Goal: Task Accomplishment & Management: Manage account settings

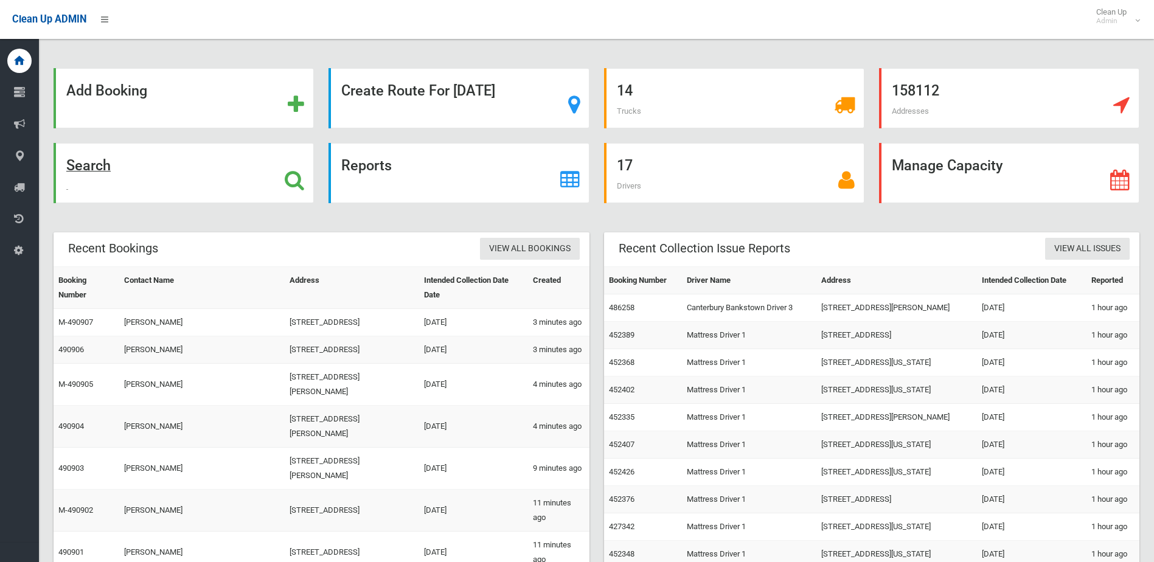
click at [106, 164] on strong "Search" at bounding box center [88, 165] width 44 height 17
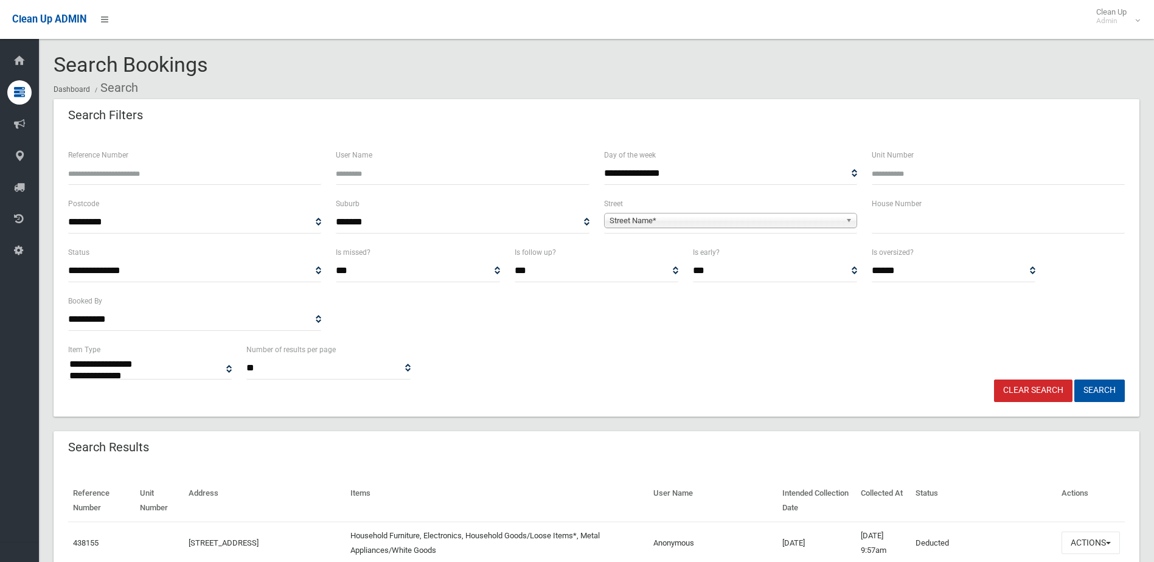
select select
click at [892, 214] on input "text" at bounding box center [998, 222] width 253 height 23
type input "**"
click at [760, 224] on span "Street Name*" at bounding box center [724, 221] width 231 height 15
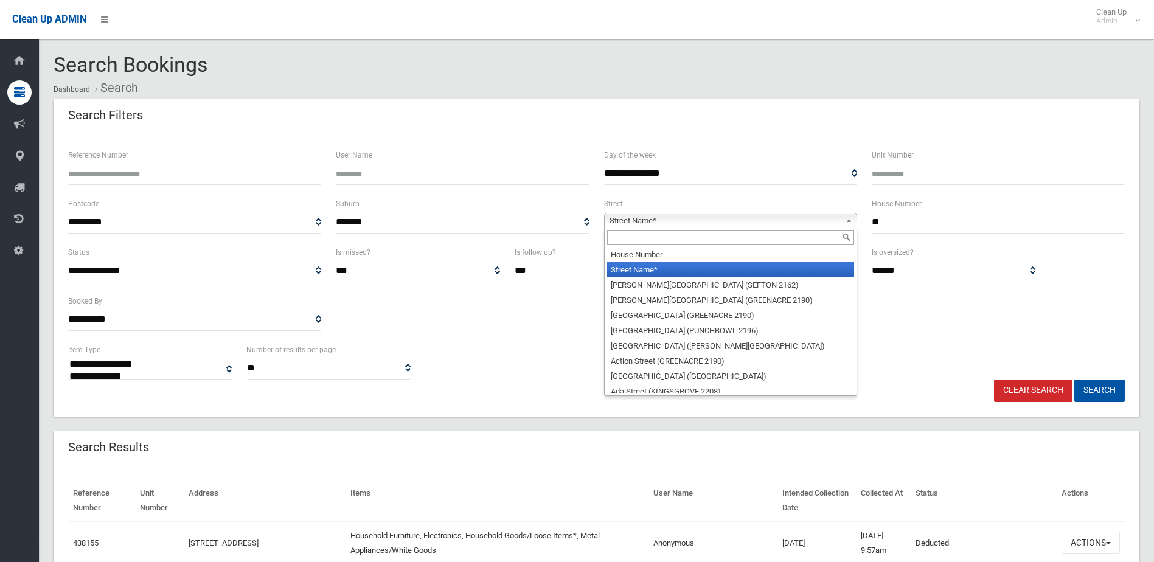
click at [757, 235] on input "text" at bounding box center [730, 237] width 247 height 15
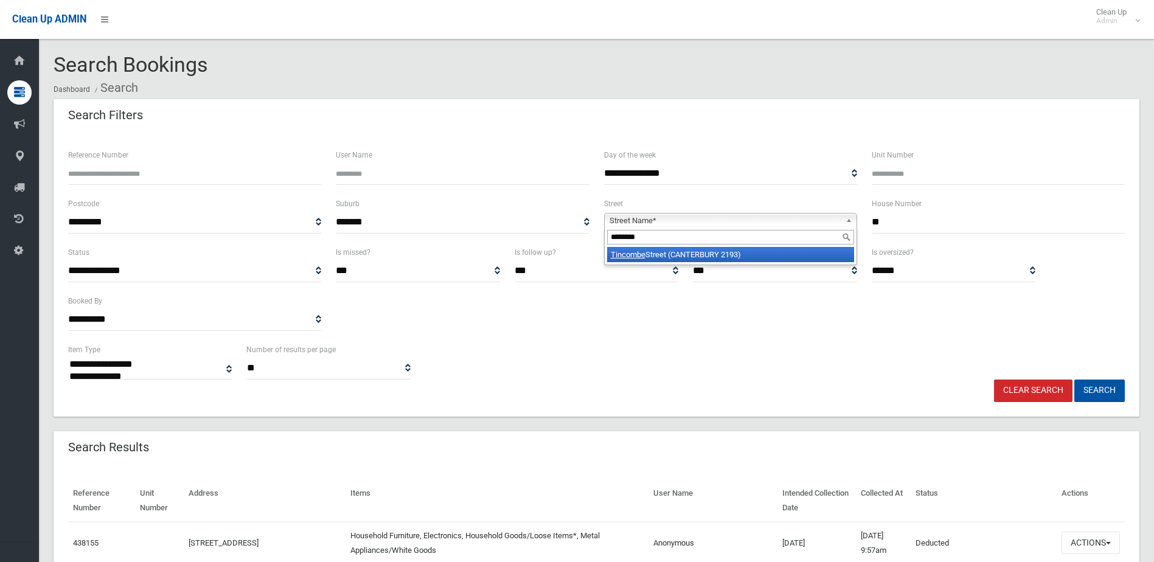
type input "********"
click at [624, 254] on em "Tincombe" at bounding box center [628, 254] width 35 height 9
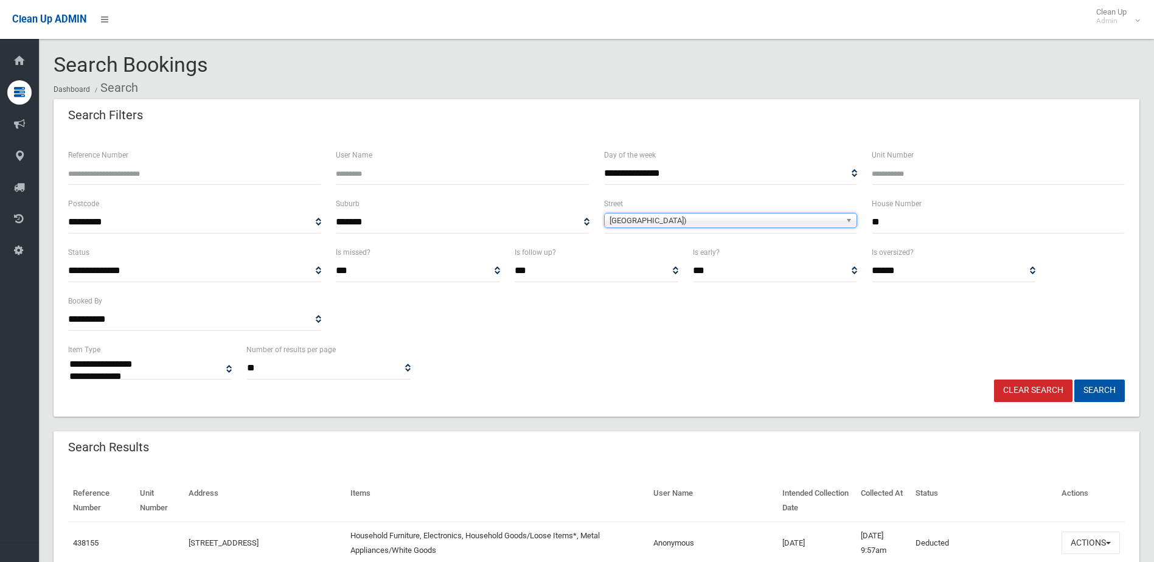
click at [1074, 380] on button "Search" at bounding box center [1099, 391] width 50 height 23
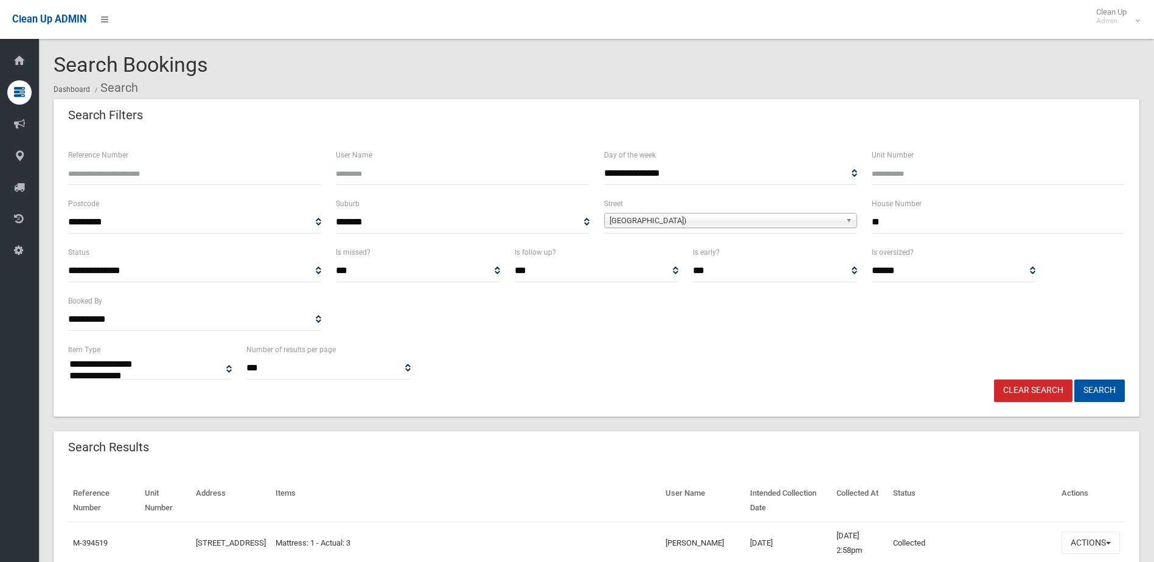
select select
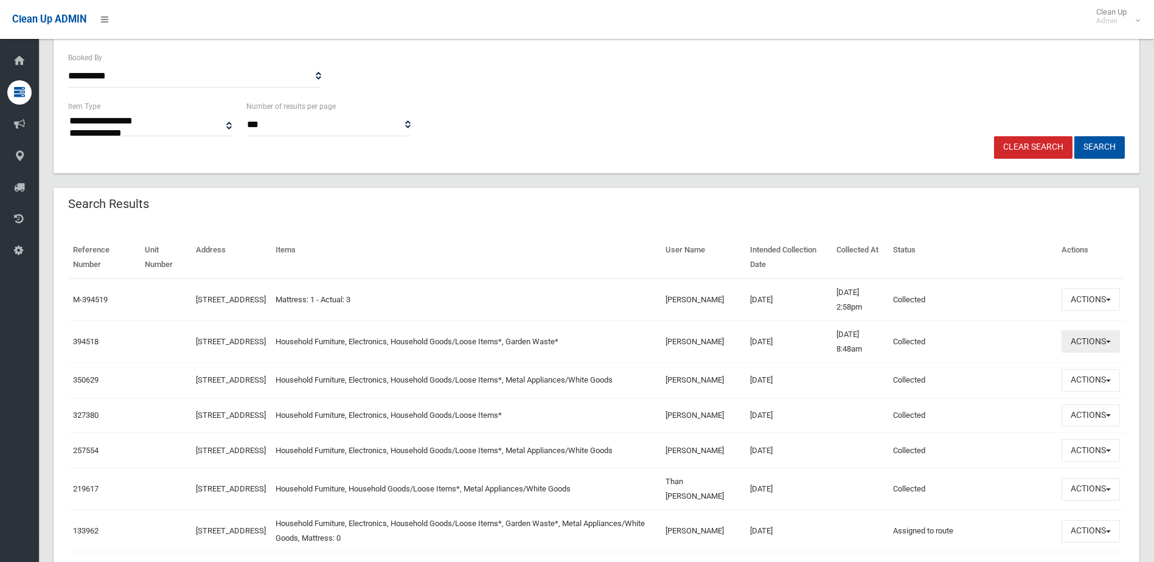
click at [1082, 339] on button "Actions" at bounding box center [1090, 341] width 58 height 23
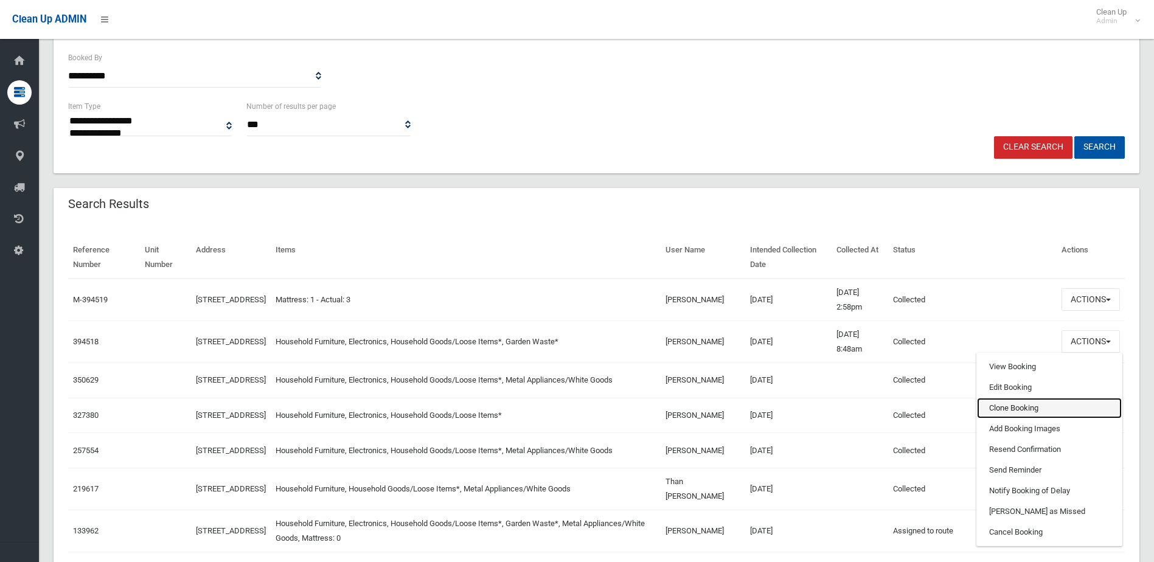
click at [1011, 407] on link "Clone Booking" at bounding box center [1049, 408] width 145 height 21
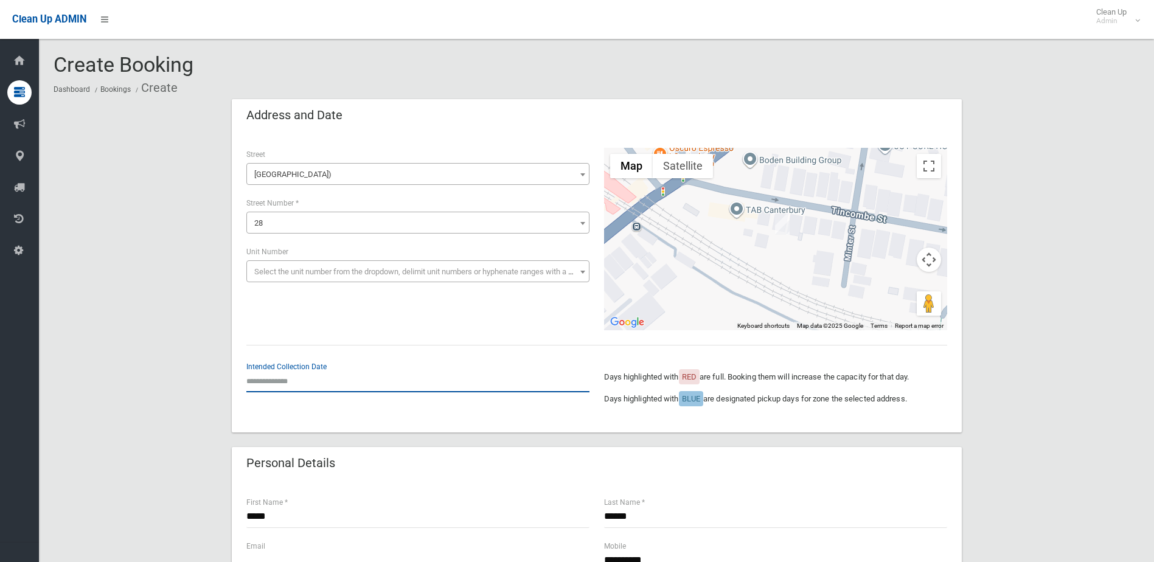
click at [279, 381] on input "text" at bounding box center [417, 381] width 343 height 23
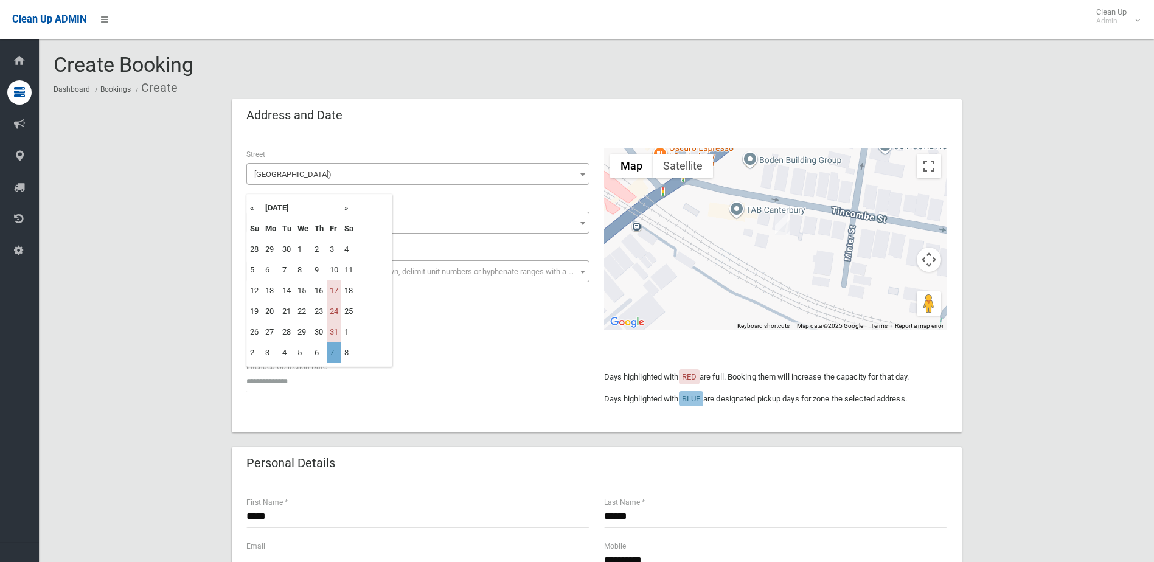
click at [335, 350] on td "7" at bounding box center [334, 352] width 15 height 21
type input "**********"
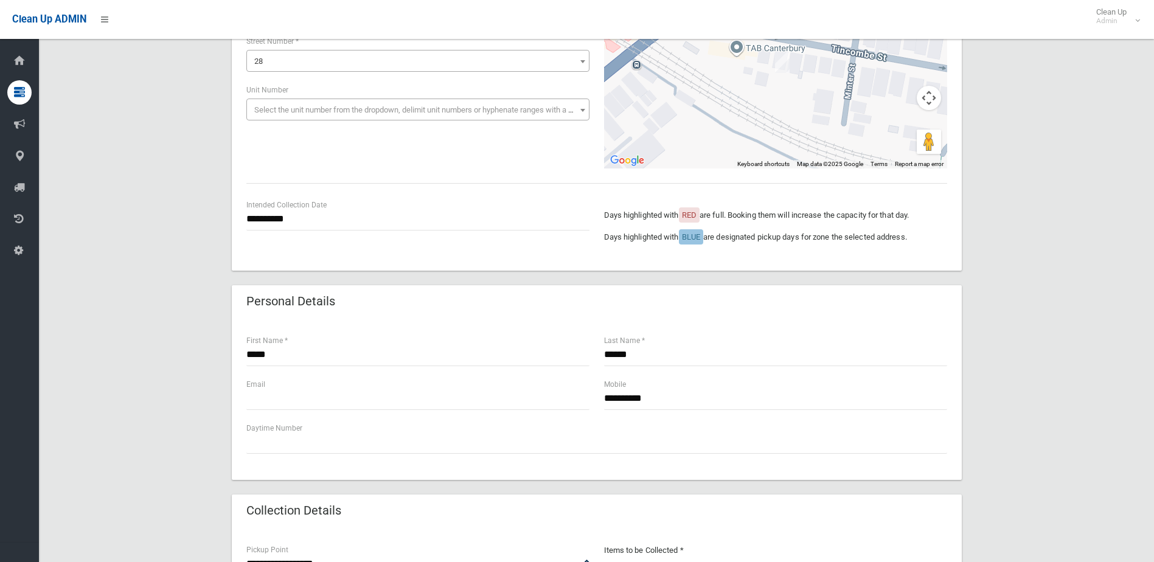
scroll to position [182, 0]
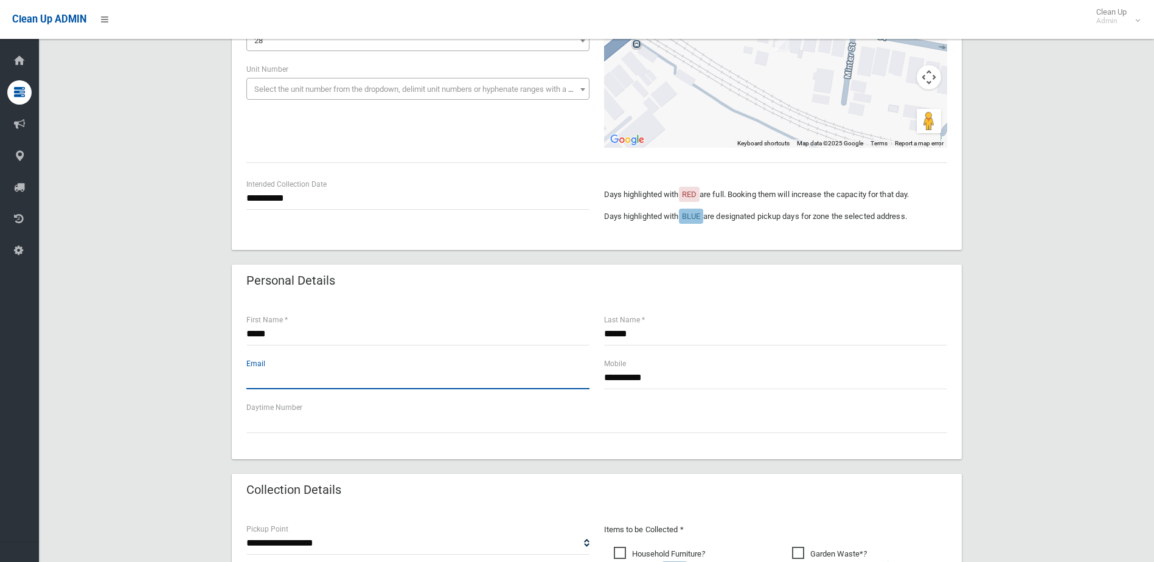
click at [287, 378] on input "text" at bounding box center [417, 378] width 343 height 23
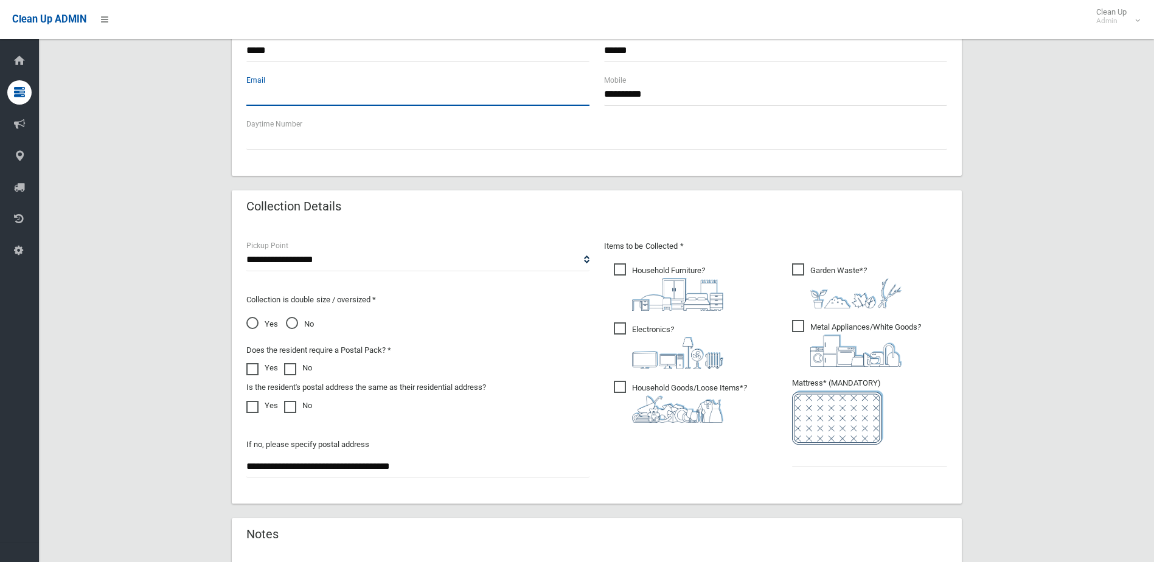
scroll to position [487, 0]
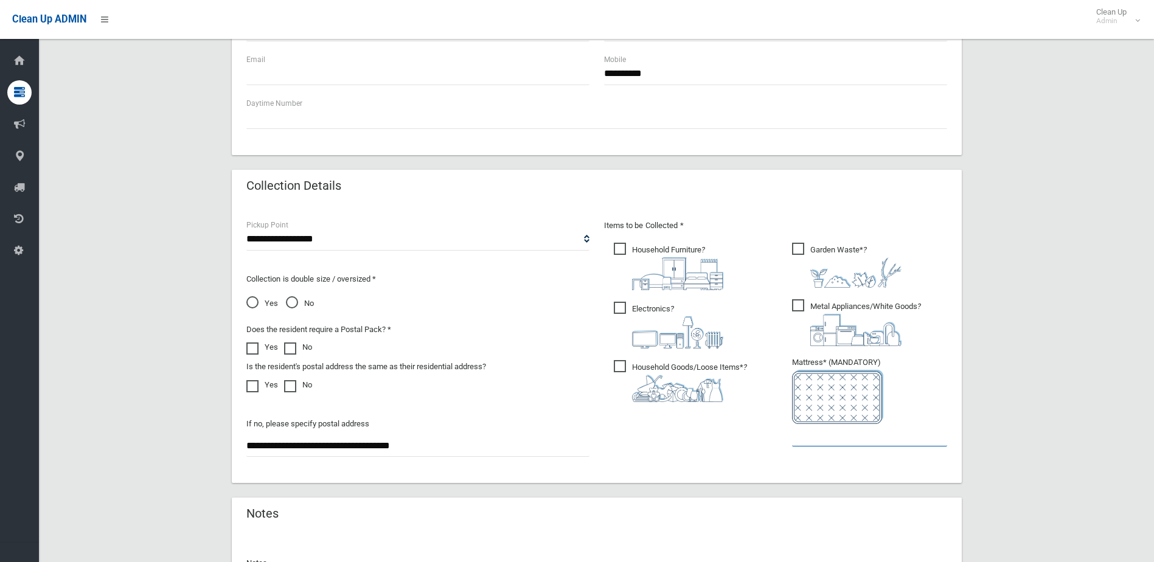
click at [858, 432] on input "text" at bounding box center [869, 435] width 155 height 23
type input "*"
click at [795, 304] on span "Metal Appliances/White Goods ?" at bounding box center [856, 322] width 129 height 47
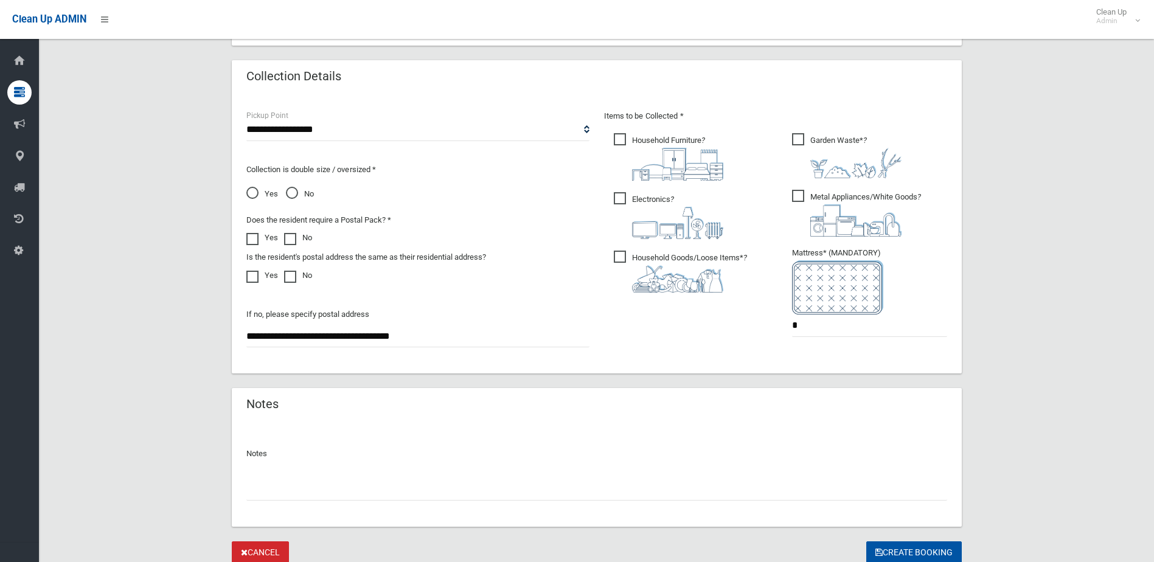
scroll to position [642, 0]
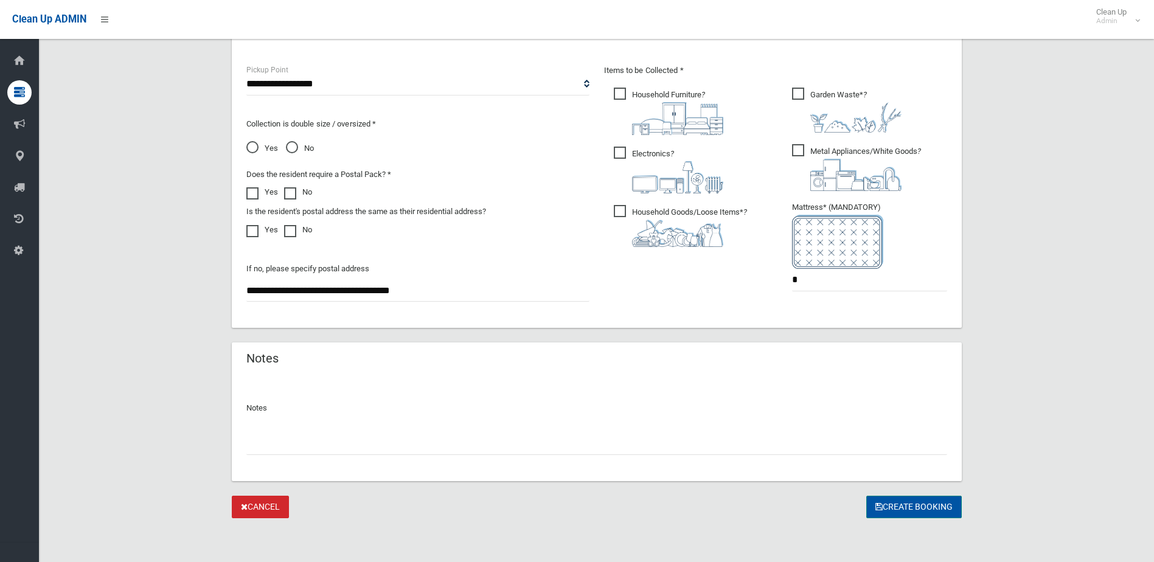
click at [916, 503] on button "Create Booking" at bounding box center [913, 507] width 95 height 23
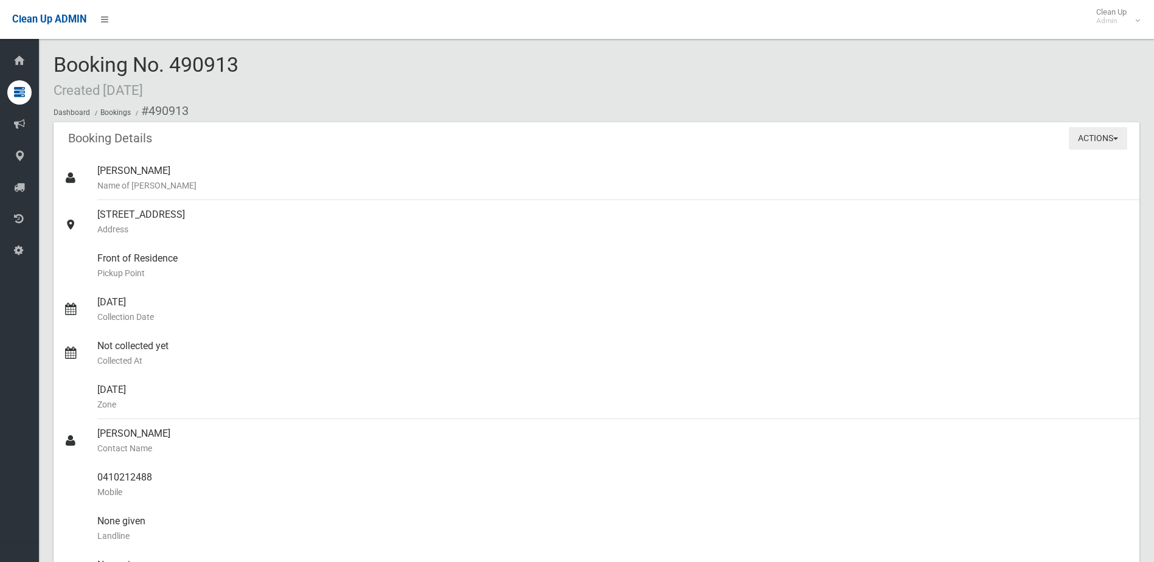
click at [1097, 134] on button "Actions" at bounding box center [1098, 138] width 58 height 23
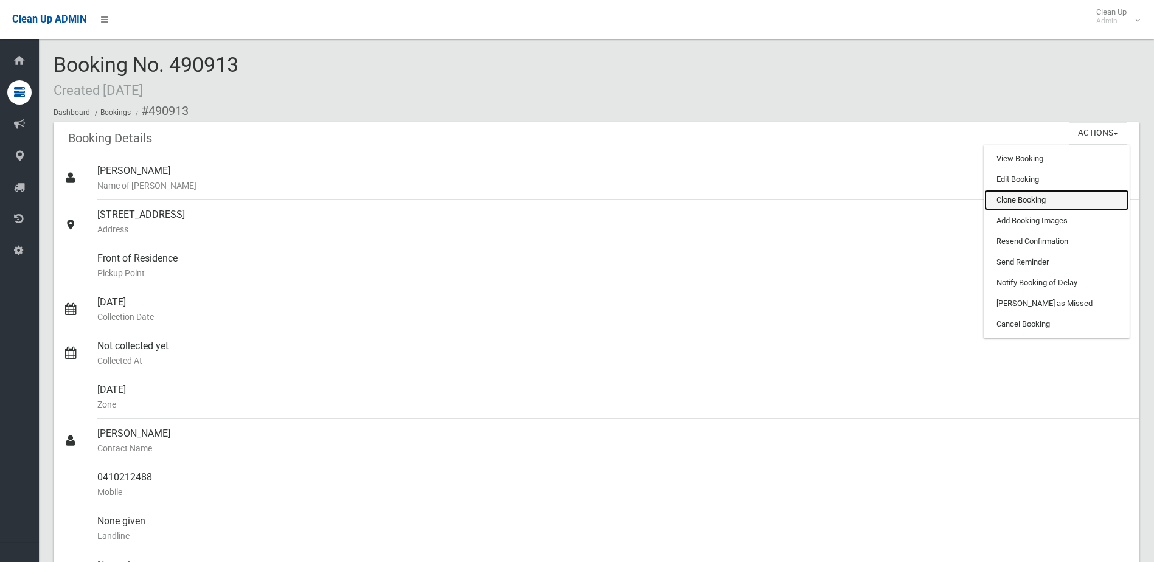
click at [1005, 197] on link "Clone Booking" at bounding box center [1056, 200] width 145 height 21
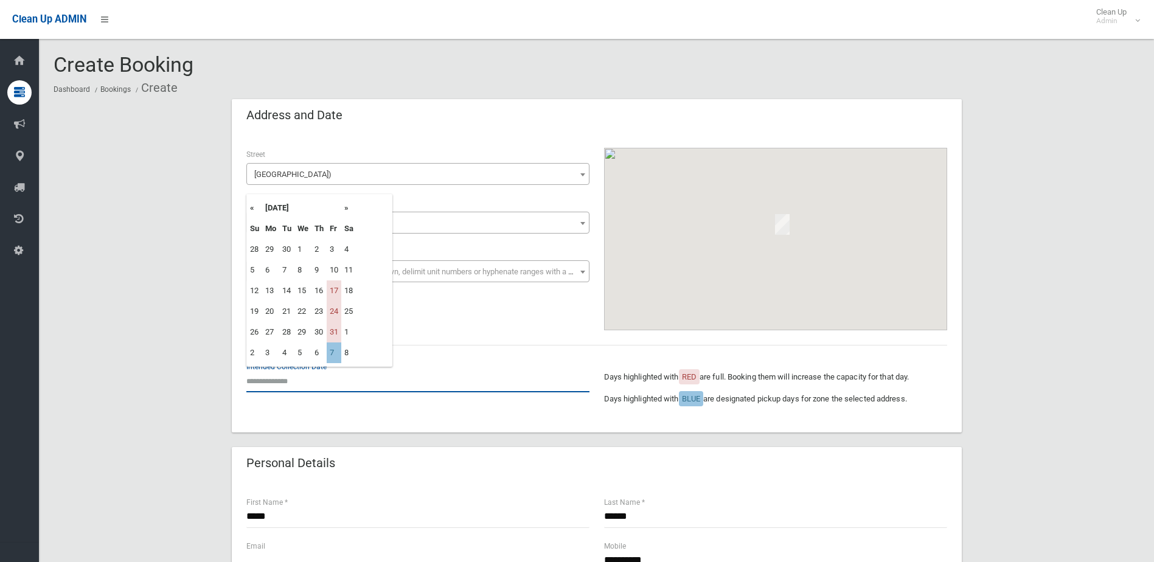
click at [276, 378] on input "text" at bounding box center [417, 381] width 343 height 23
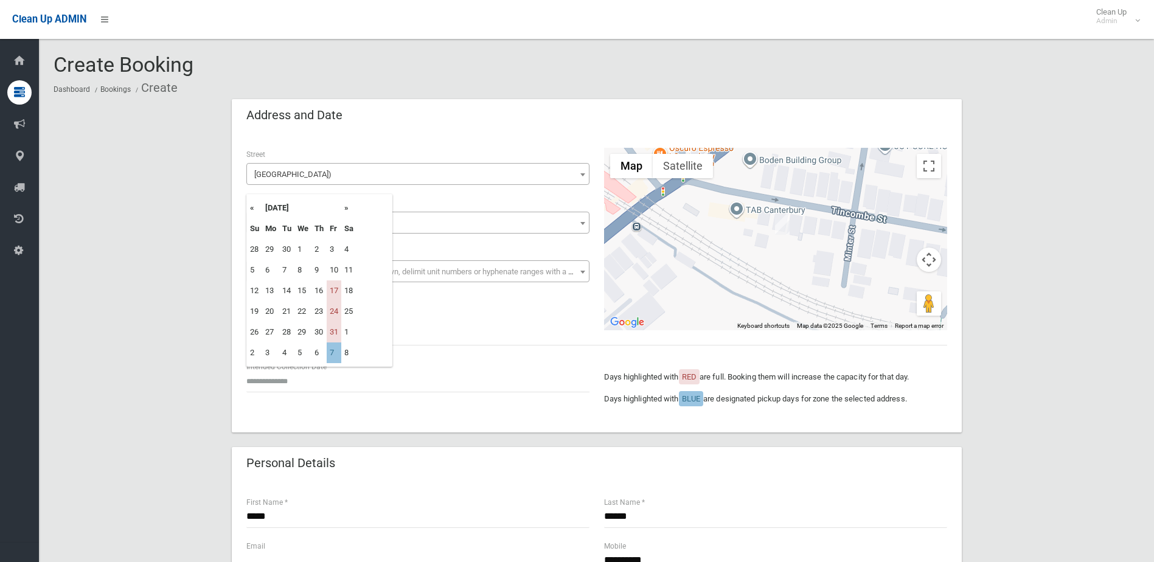
click at [347, 209] on th "»" at bounding box center [348, 208] width 15 height 21
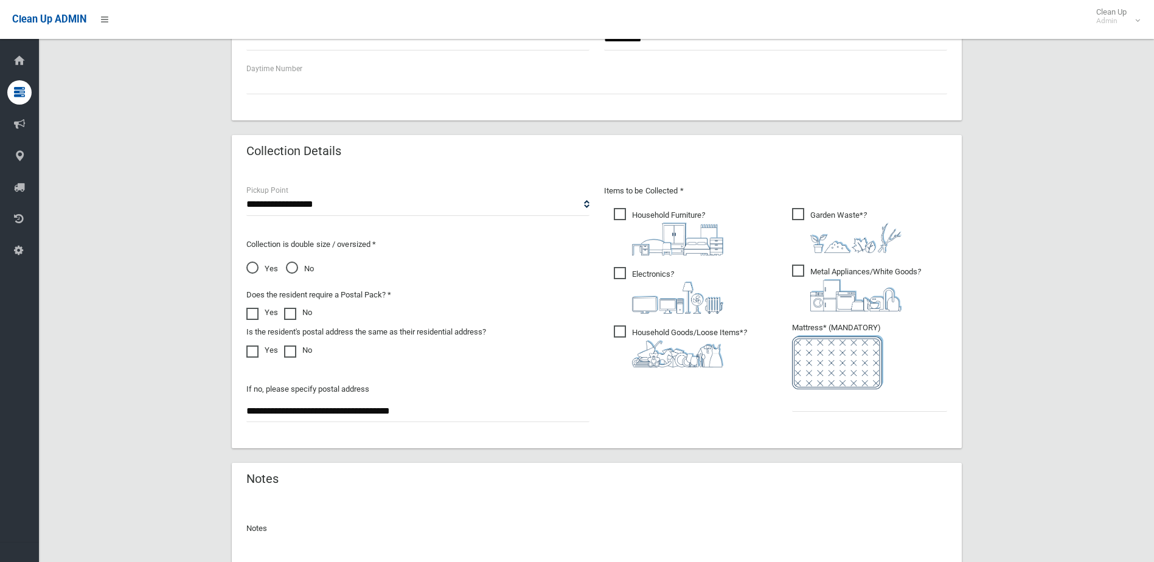
scroll to position [547, 0]
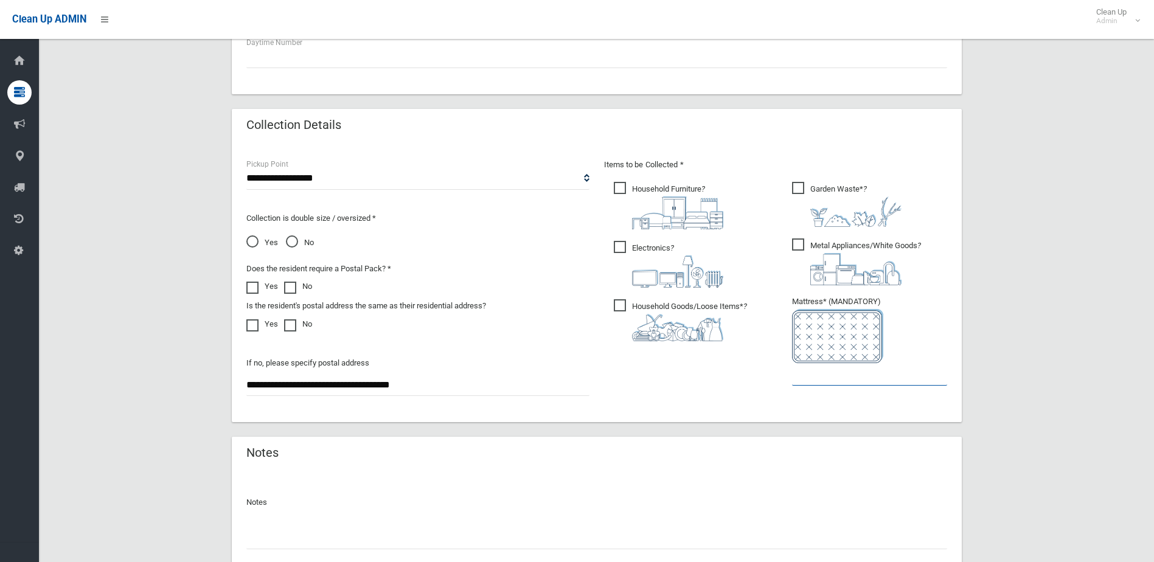
click at [870, 373] on input "text" at bounding box center [869, 374] width 155 height 23
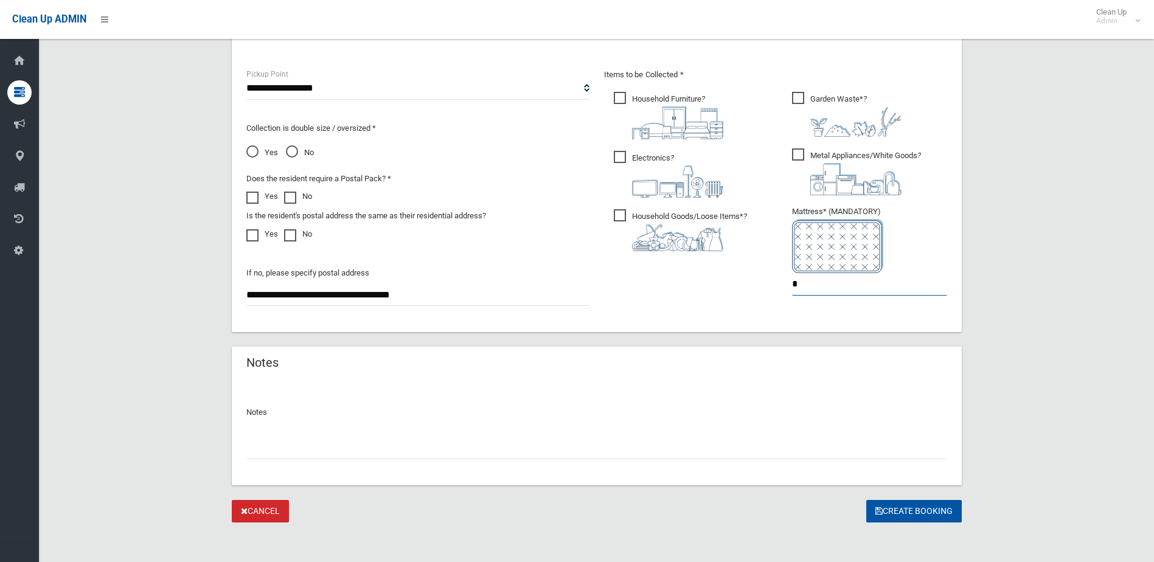
scroll to position [642, 0]
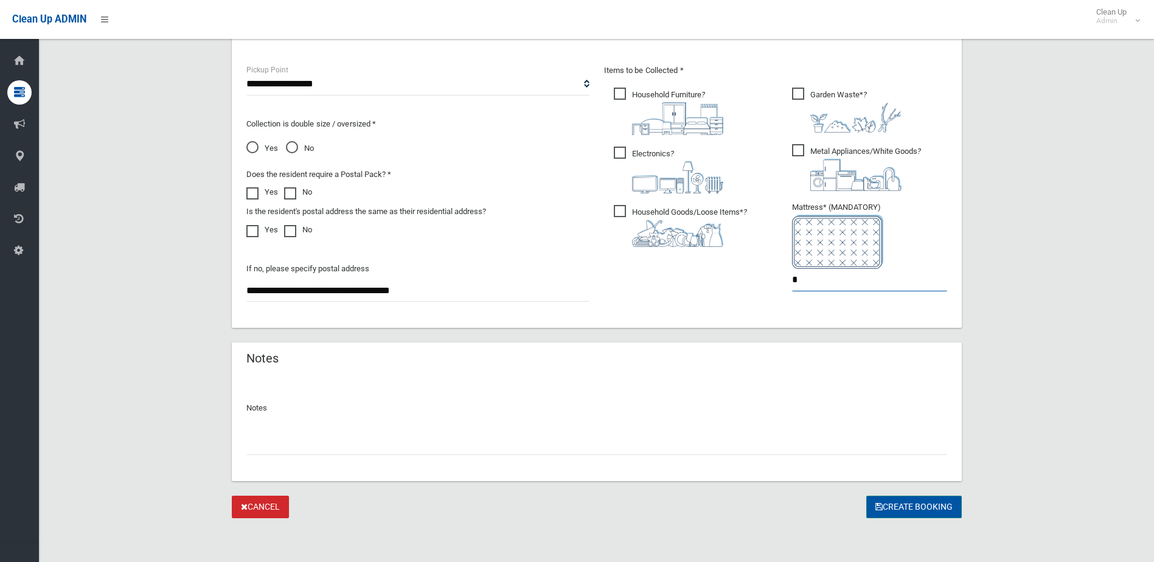
type input "*"
click at [914, 504] on button "Create Booking" at bounding box center [913, 507] width 95 height 23
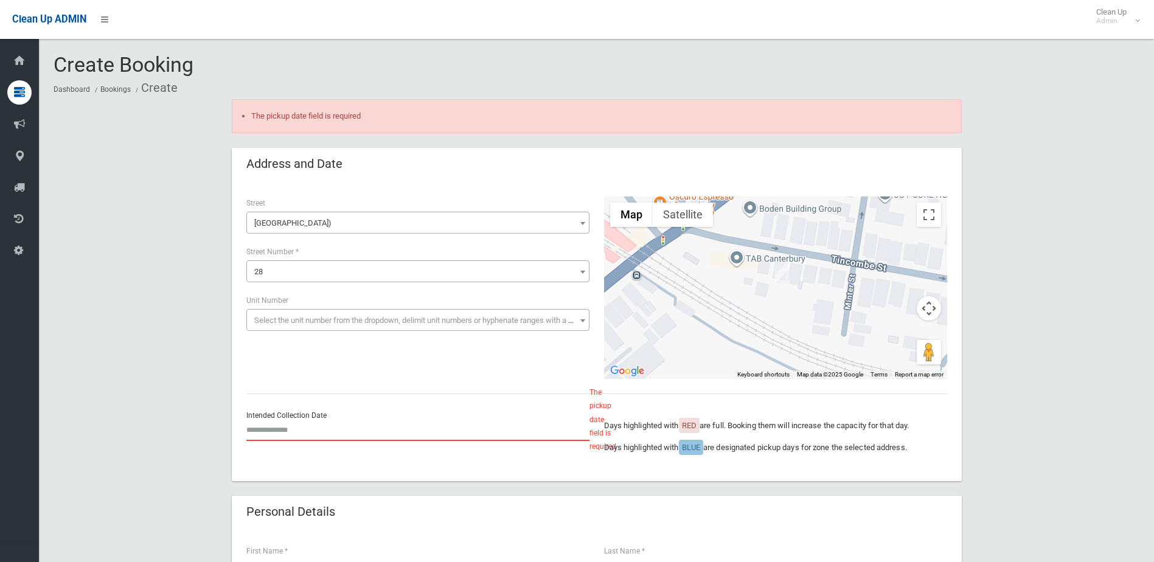
click at [283, 426] on input "text" at bounding box center [417, 429] width 343 height 23
click at [345, 259] on th "»" at bounding box center [348, 256] width 15 height 21
click at [328, 316] on td "12" at bounding box center [334, 318] width 15 height 21
type input "**********"
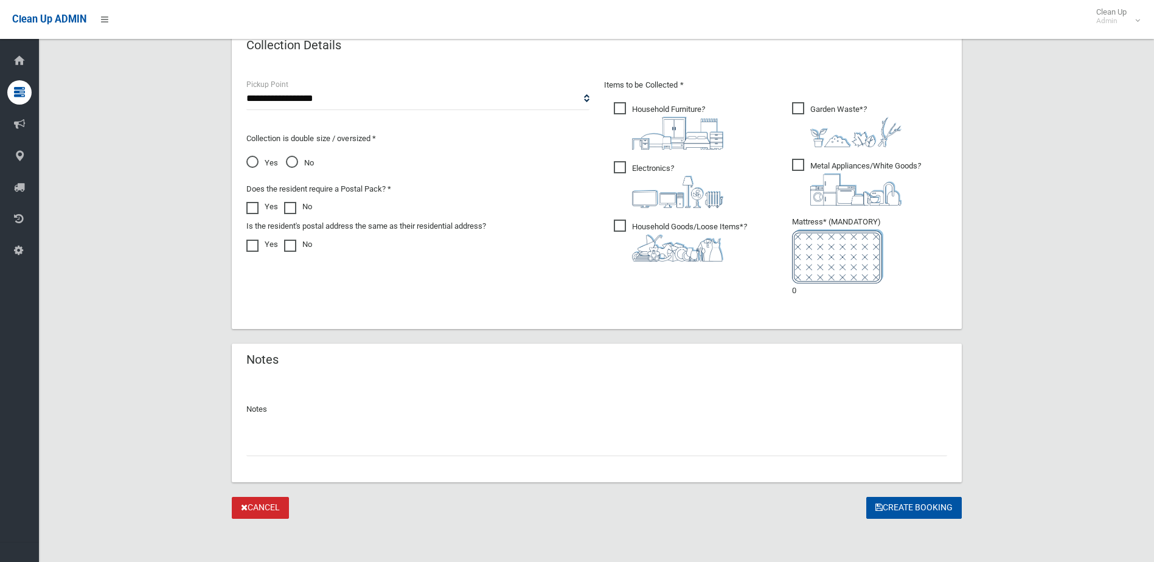
scroll to position [676, 0]
click at [804, 294] on li "Mattress* (MANDATORY) 0" at bounding box center [869, 255] width 155 height 83
drag, startPoint x: 802, startPoint y: 291, endPoint x: 786, endPoint y: 291, distance: 15.2
click at [786, 291] on ul "Garden Waste* ?" at bounding box center [864, 202] width 165 height 207
click at [920, 502] on button "Create Booking" at bounding box center [913, 507] width 95 height 23
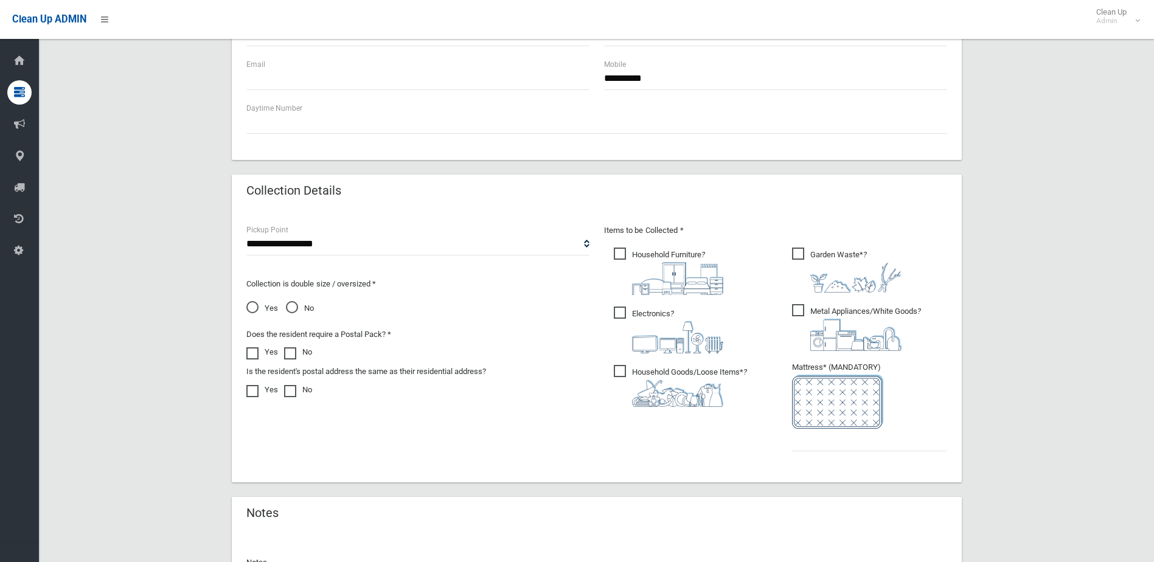
scroll to position [669, 0]
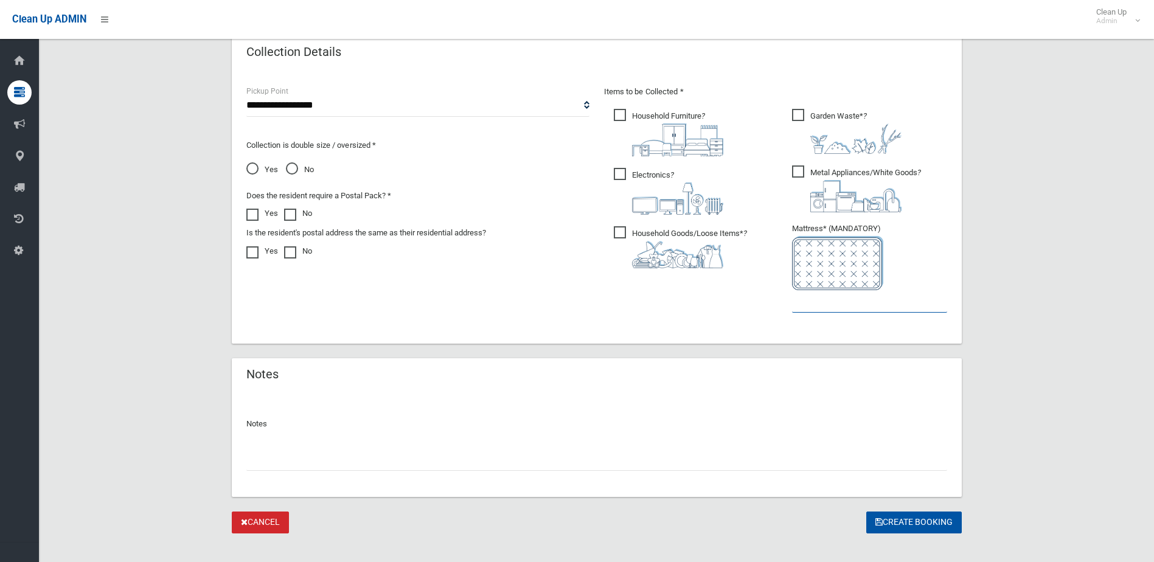
click at [816, 310] on input "text" at bounding box center [869, 301] width 155 height 23
type input "*"
click at [908, 519] on button "Create Booking" at bounding box center [913, 523] width 95 height 23
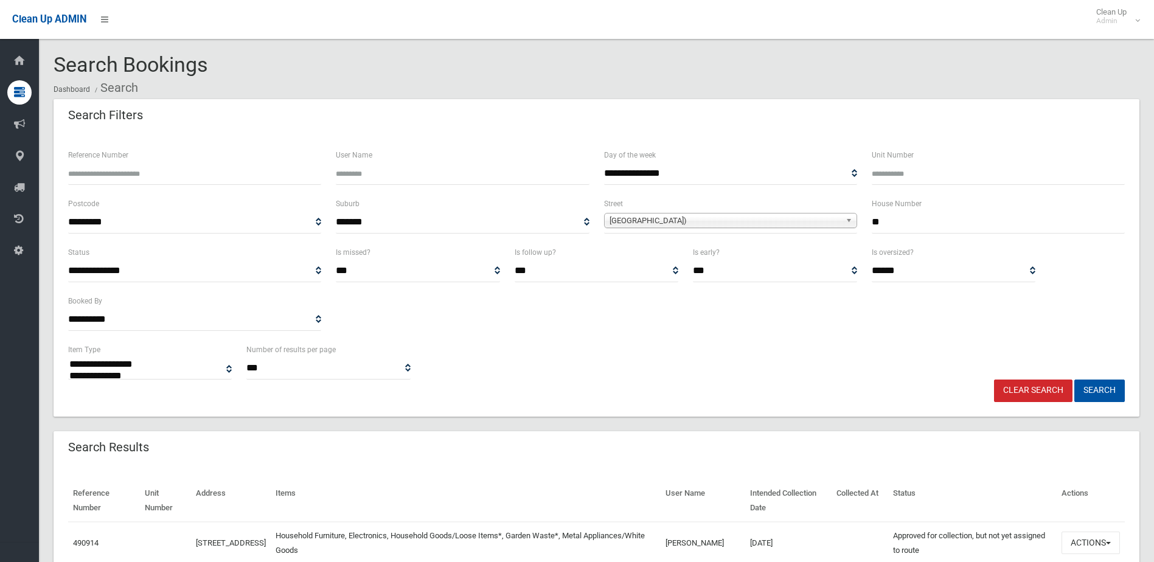
select select
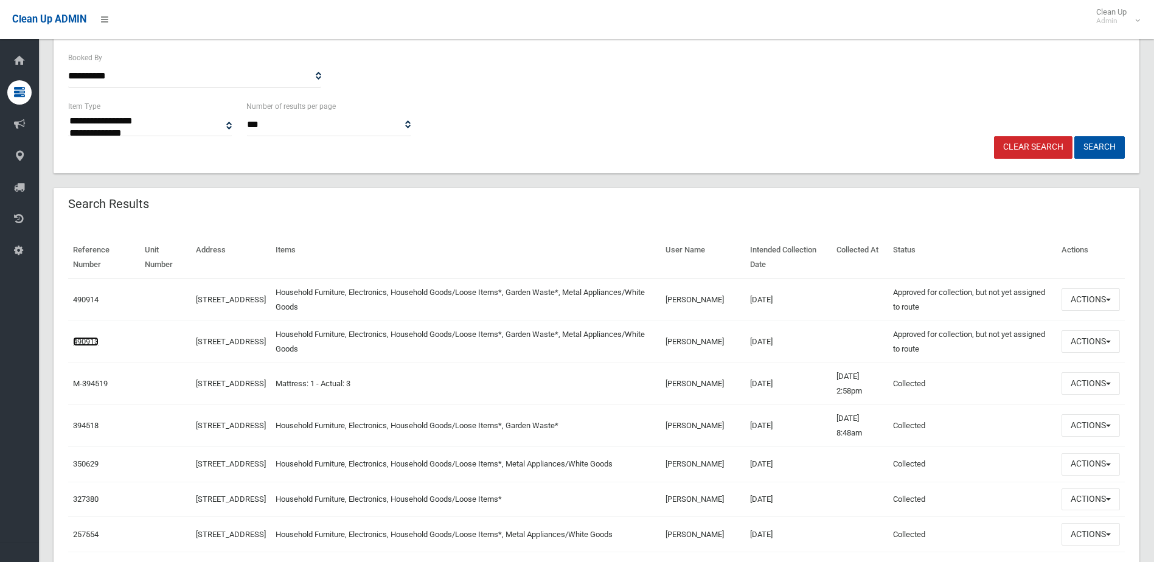
click at [82, 344] on link "490913" at bounding box center [86, 341] width 26 height 9
click at [82, 297] on link "490914" at bounding box center [86, 299] width 26 height 9
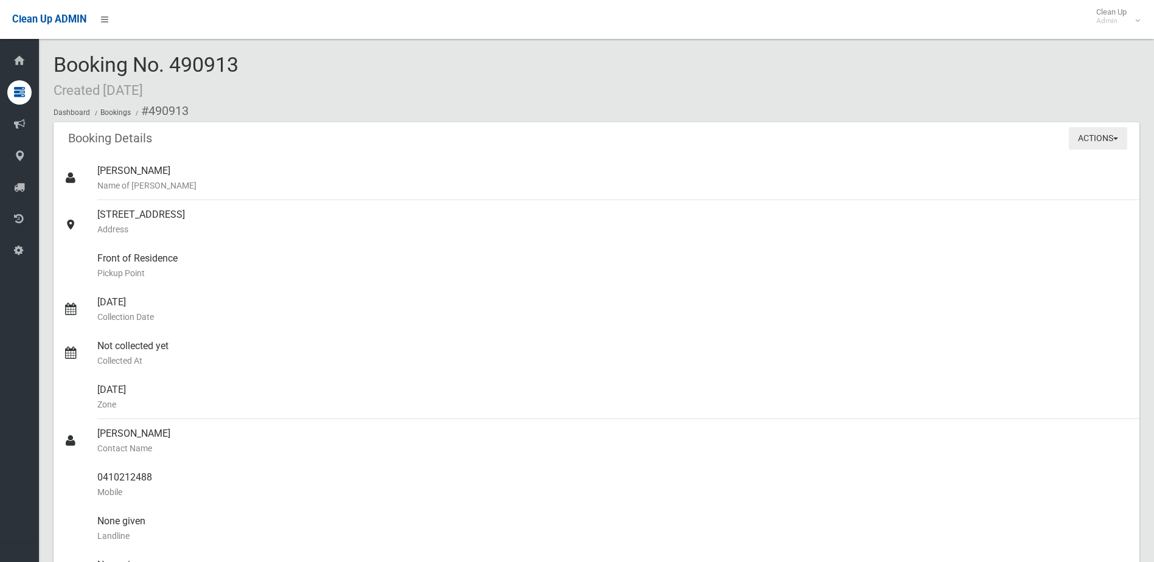
click at [1099, 140] on button "Actions" at bounding box center [1098, 138] width 58 height 23
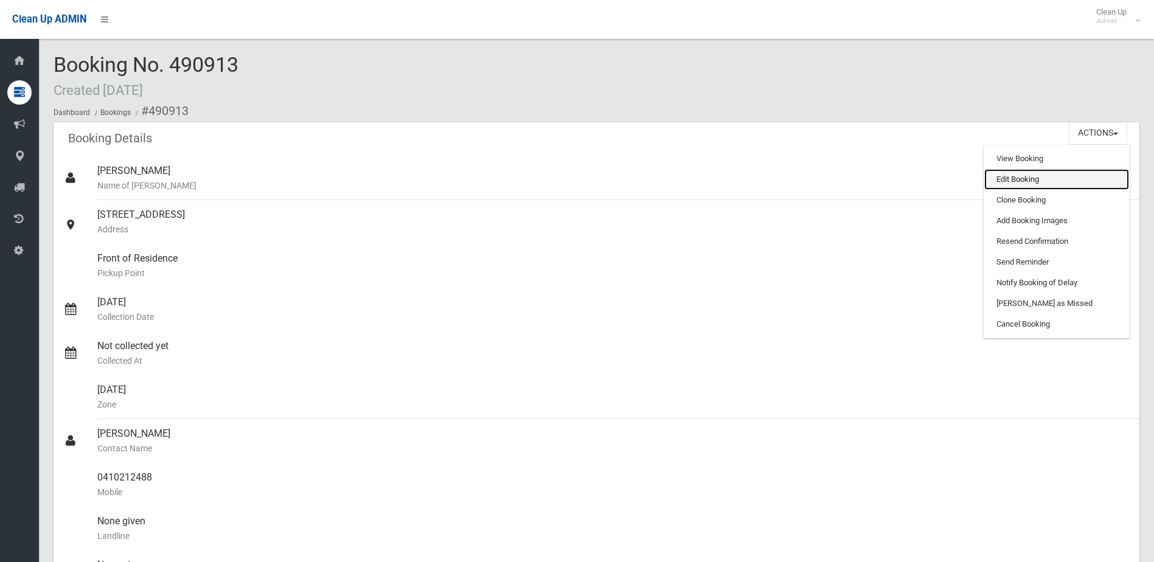
click at [1030, 182] on link "Edit Booking" at bounding box center [1056, 179] width 145 height 21
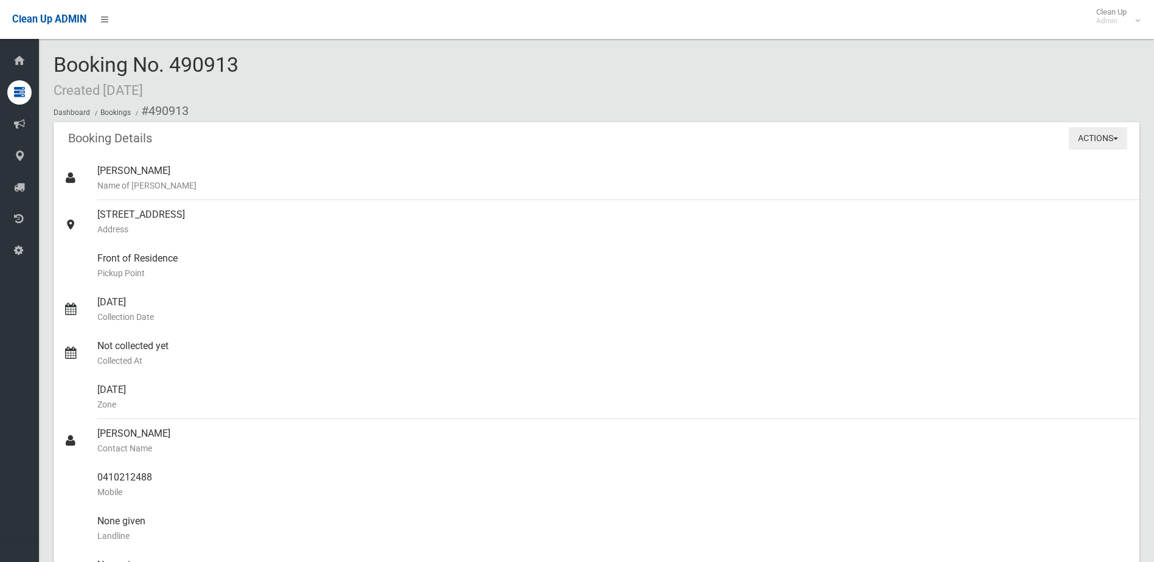
click at [1085, 136] on button "Actions" at bounding box center [1098, 138] width 58 height 23
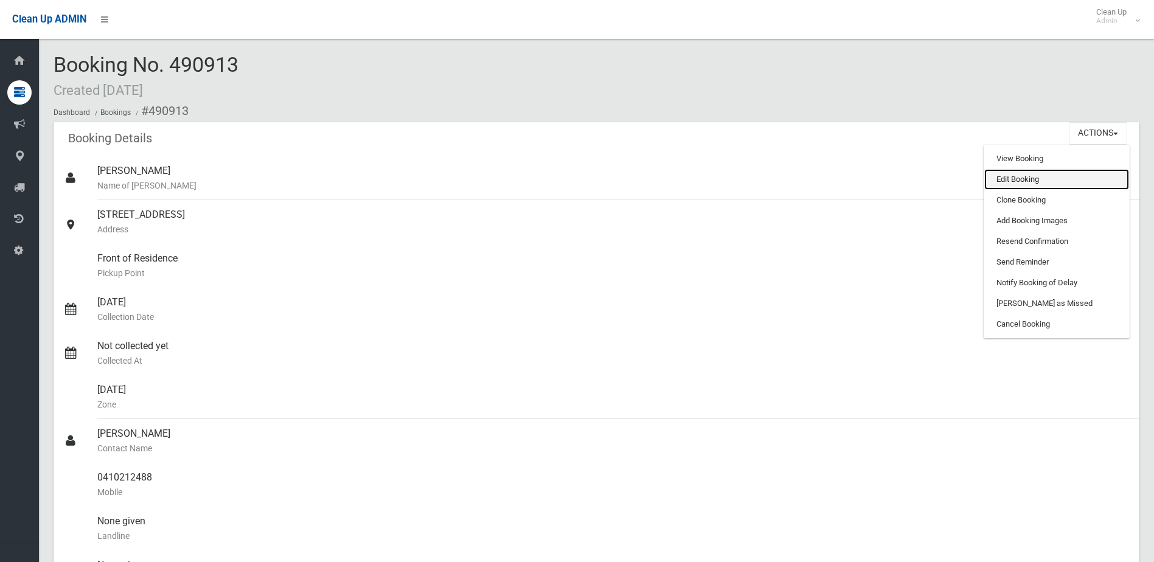
click at [1015, 181] on link "Edit Booking" at bounding box center [1056, 179] width 145 height 21
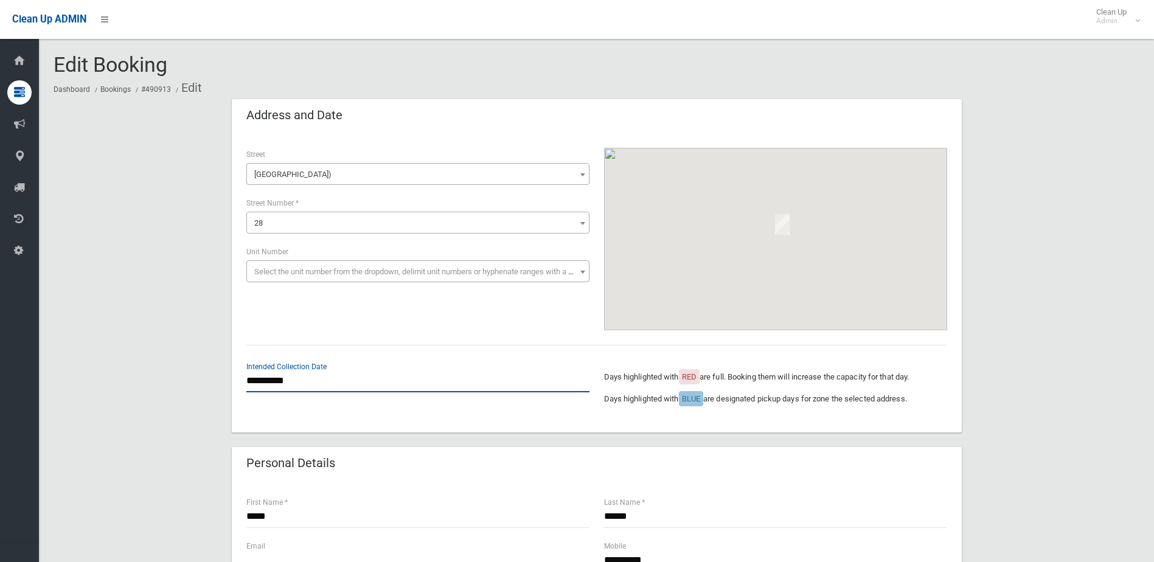
click at [281, 382] on input "**********" at bounding box center [417, 381] width 343 height 23
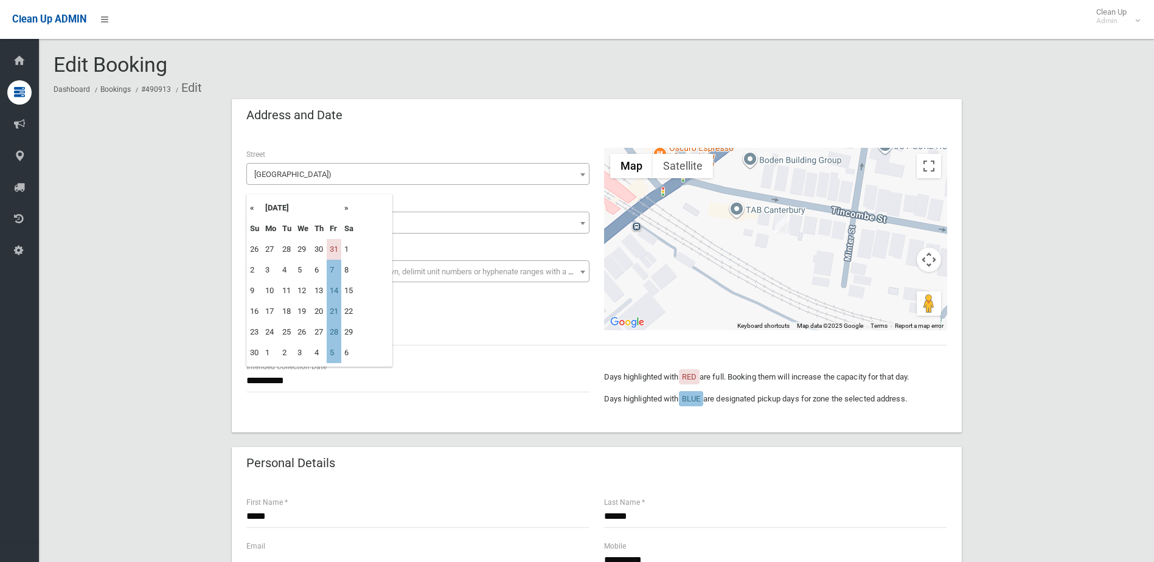
click at [254, 208] on th "«" at bounding box center [254, 208] width 15 height 21
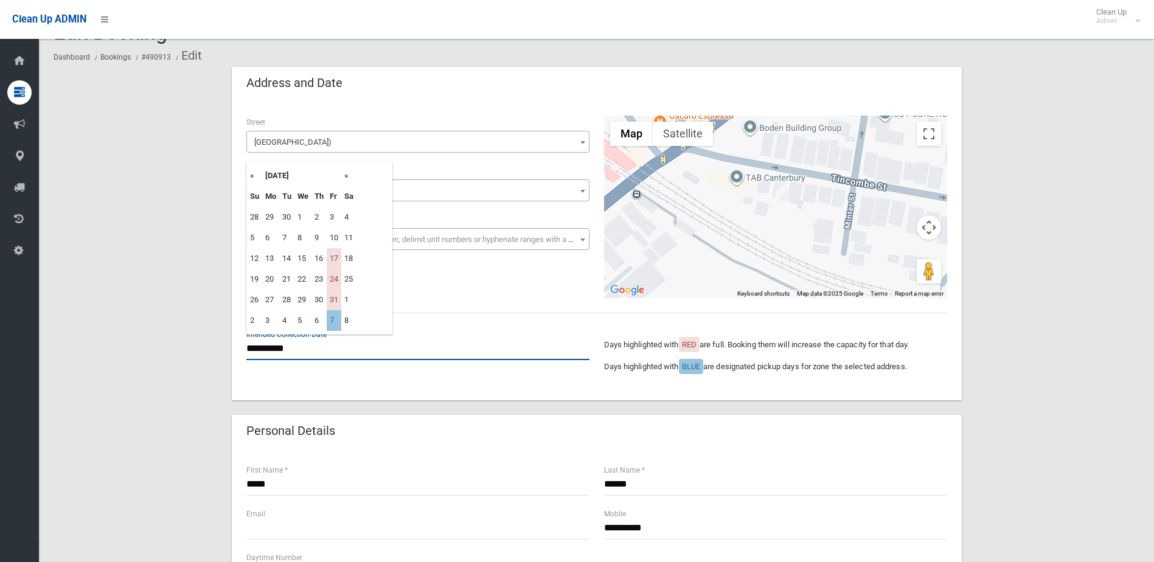
scroll to position [61, 0]
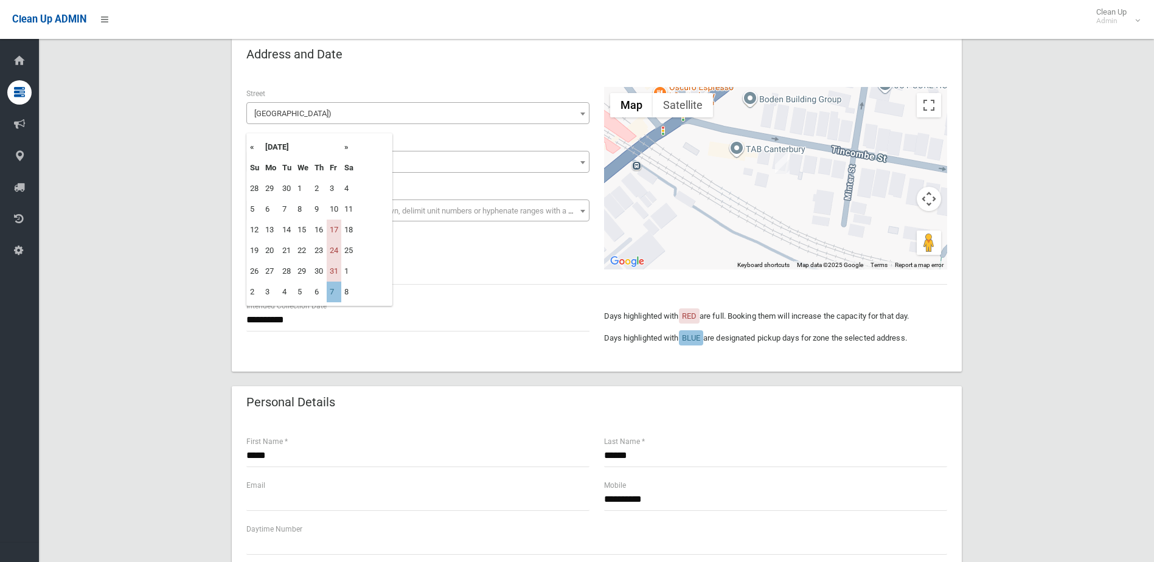
click at [348, 147] on th "»" at bounding box center [348, 147] width 15 height 21
click at [332, 286] on td "5" at bounding box center [334, 292] width 15 height 21
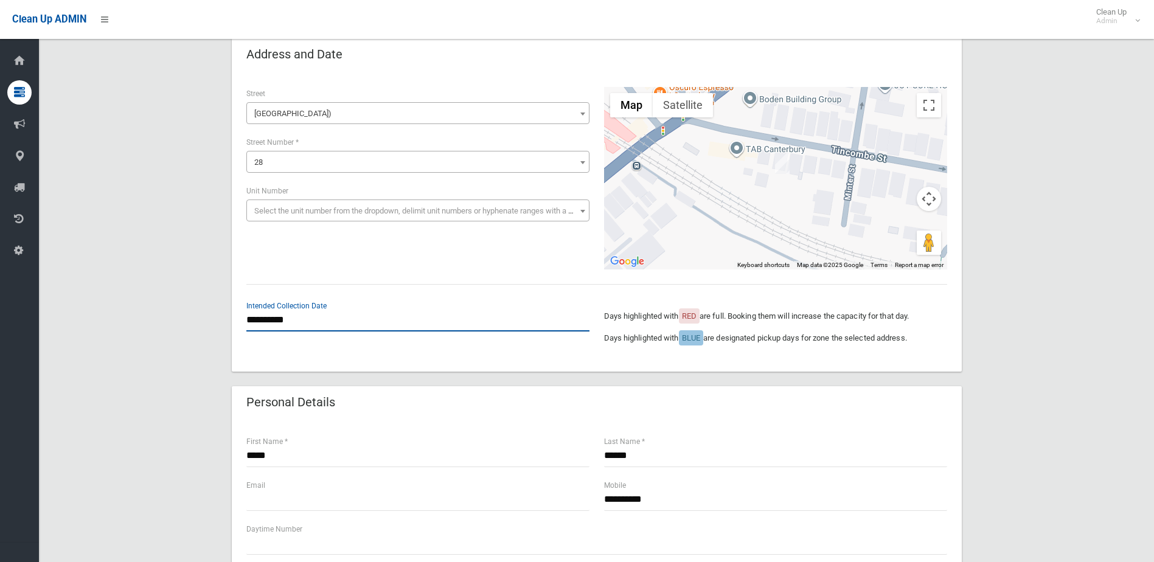
click at [282, 319] on input "**********" at bounding box center [417, 320] width 343 height 23
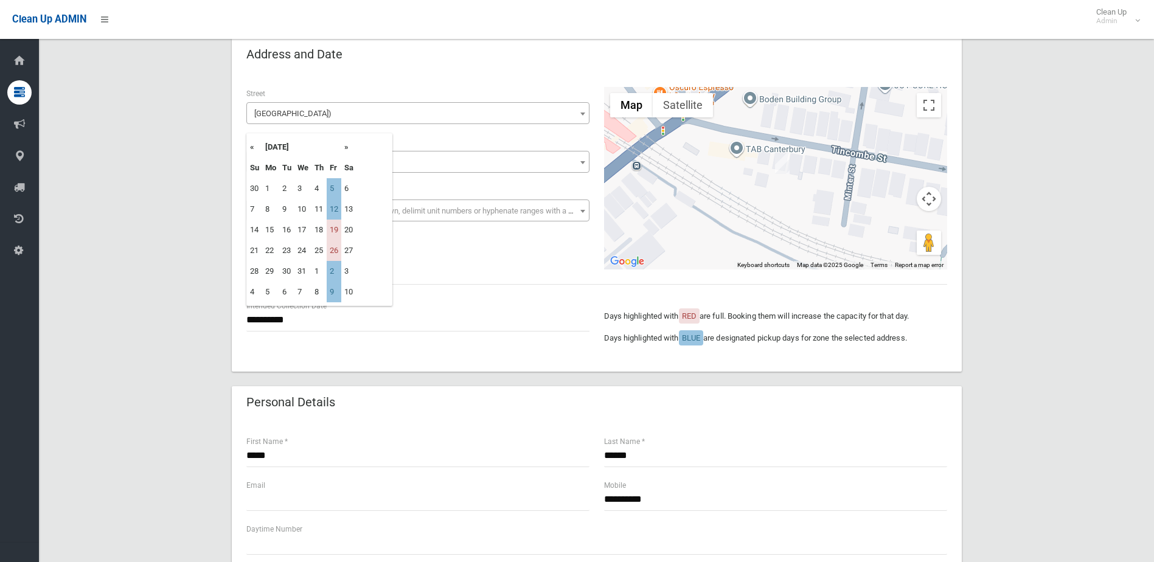
click at [253, 148] on th "«" at bounding box center [254, 147] width 15 height 21
click at [334, 272] on td "28" at bounding box center [334, 271] width 15 height 21
type input "**********"
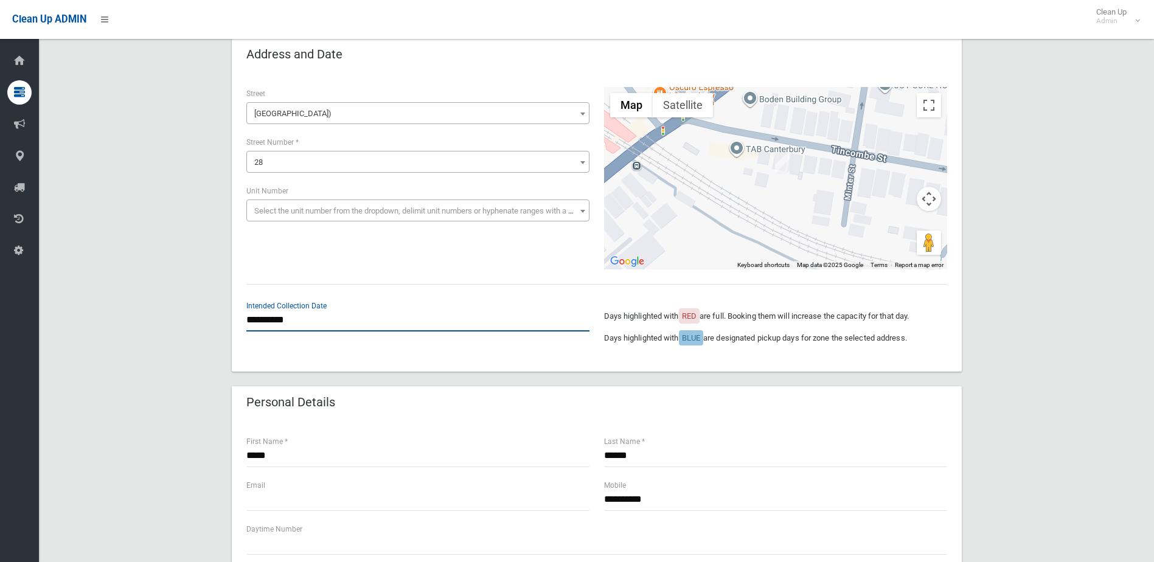
click at [305, 319] on input "**********" at bounding box center [417, 320] width 343 height 23
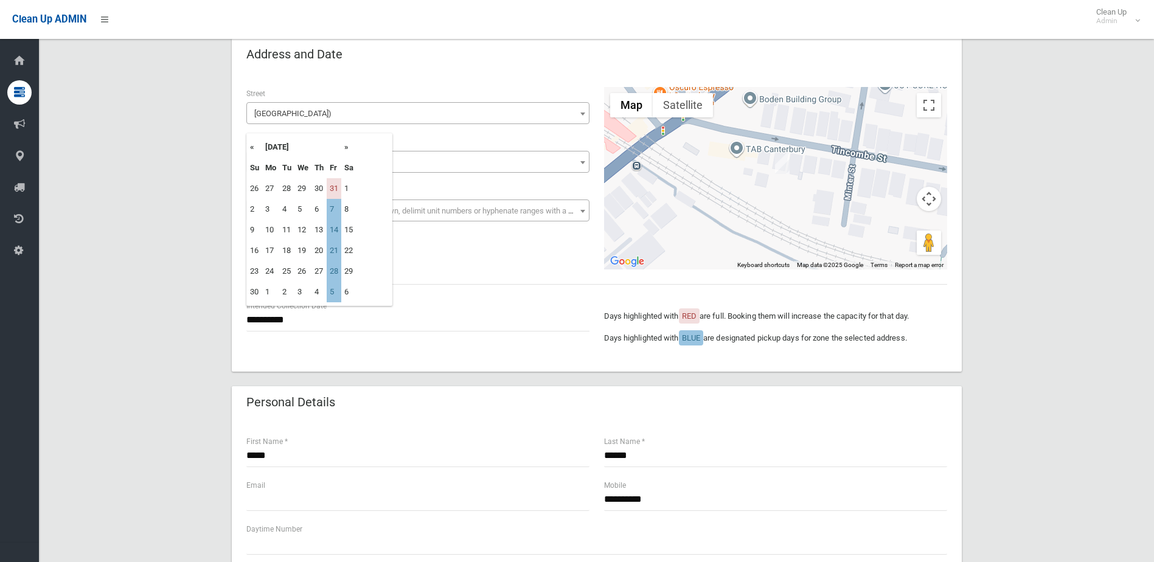
click at [347, 147] on th "»" at bounding box center [348, 147] width 15 height 21
click at [252, 148] on th "«" at bounding box center [254, 147] width 15 height 21
click at [346, 148] on th "»" at bounding box center [348, 147] width 15 height 21
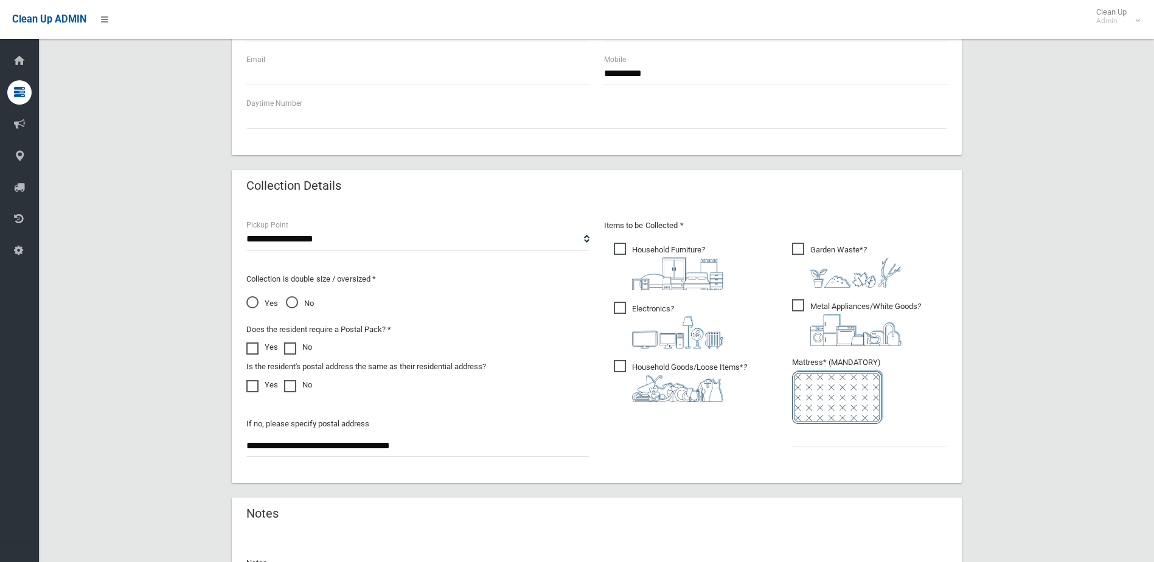
scroll to position [642, 0]
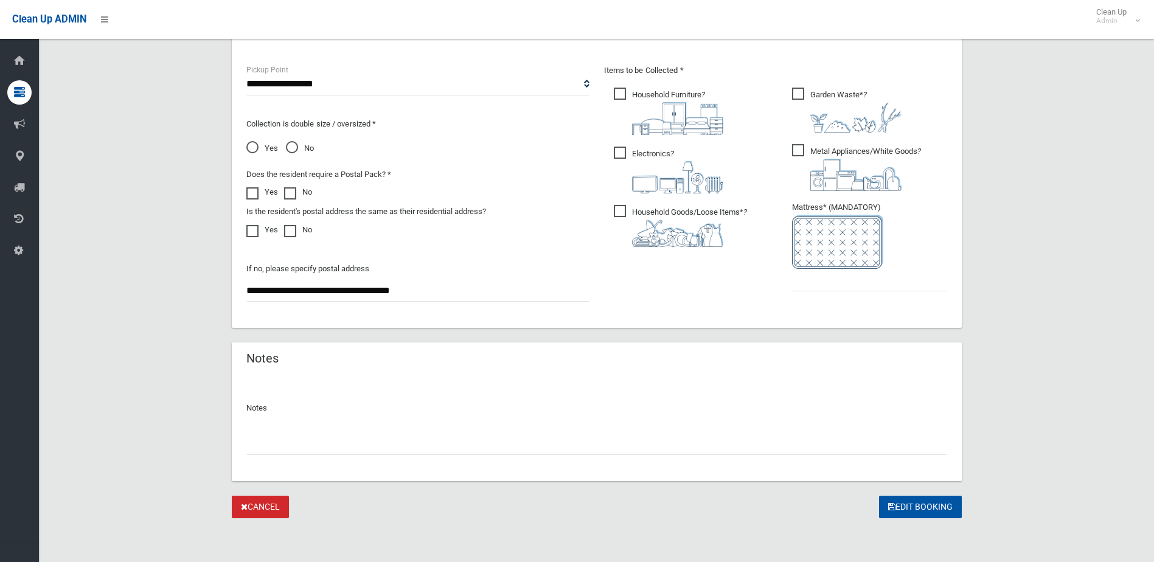
click at [277, 439] on input "text" at bounding box center [596, 443] width 701 height 23
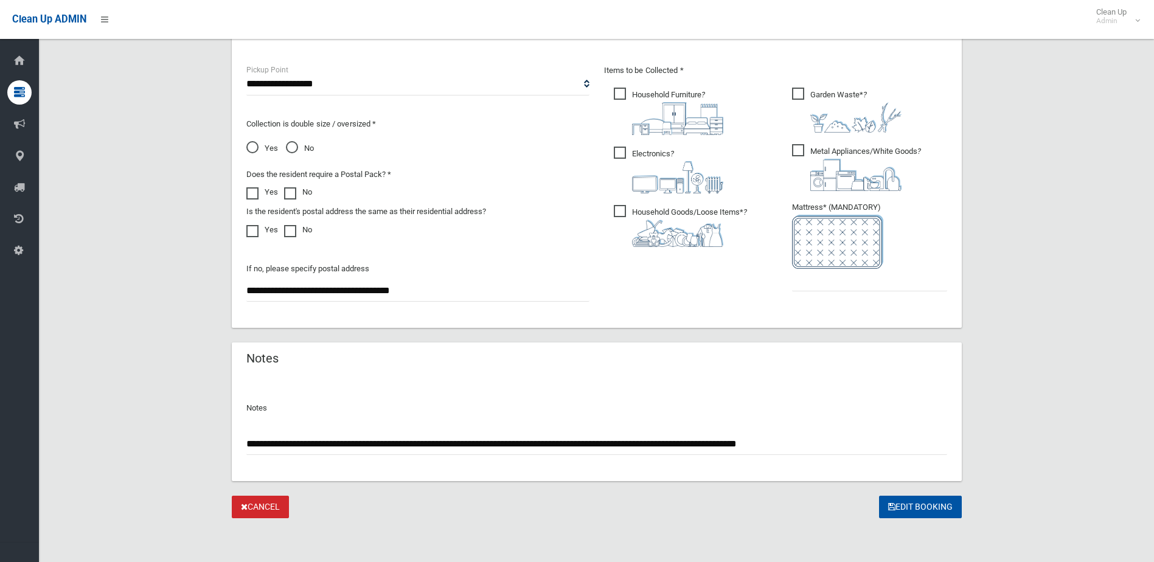
type input "**********"
click at [842, 282] on input "text" at bounding box center [869, 280] width 155 height 23
type input "*"
click at [922, 505] on button "Edit Booking" at bounding box center [920, 507] width 83 height 23
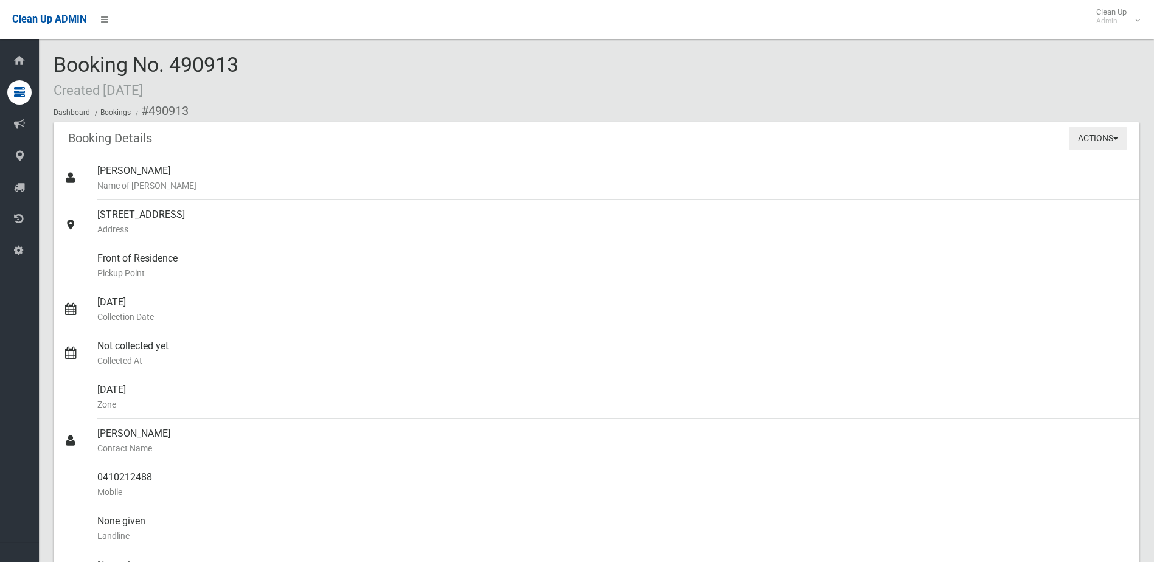
click at [1080, 130] on button "Actions" at bounding box center [1098, 138] width 58 height 23
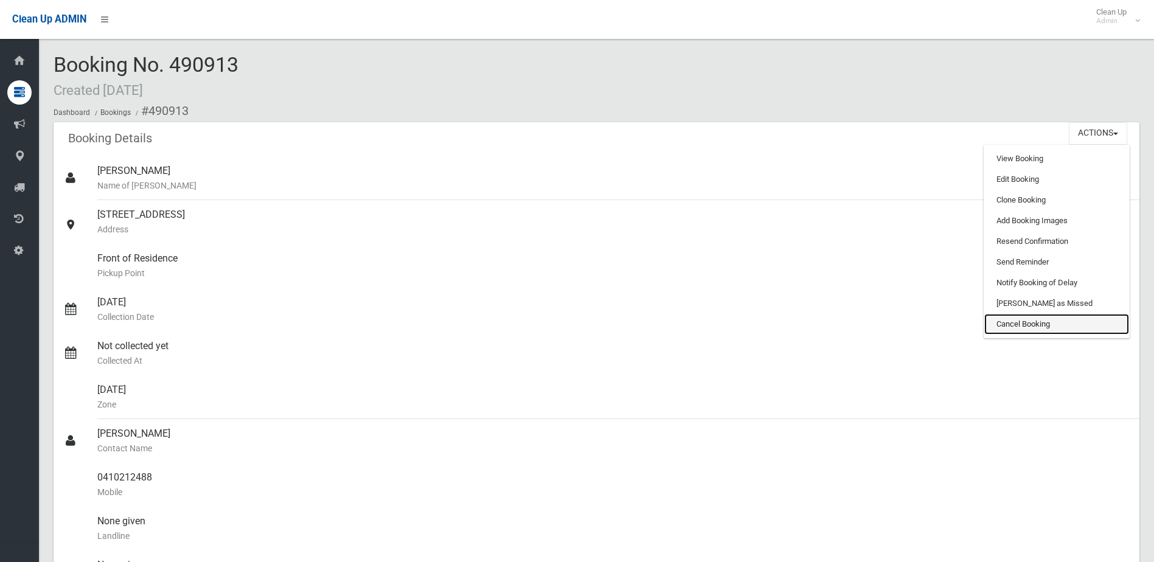
click at [1018, 327] on link "Cancel Booking" at bounding box center [1056, 324] width 145 height 21
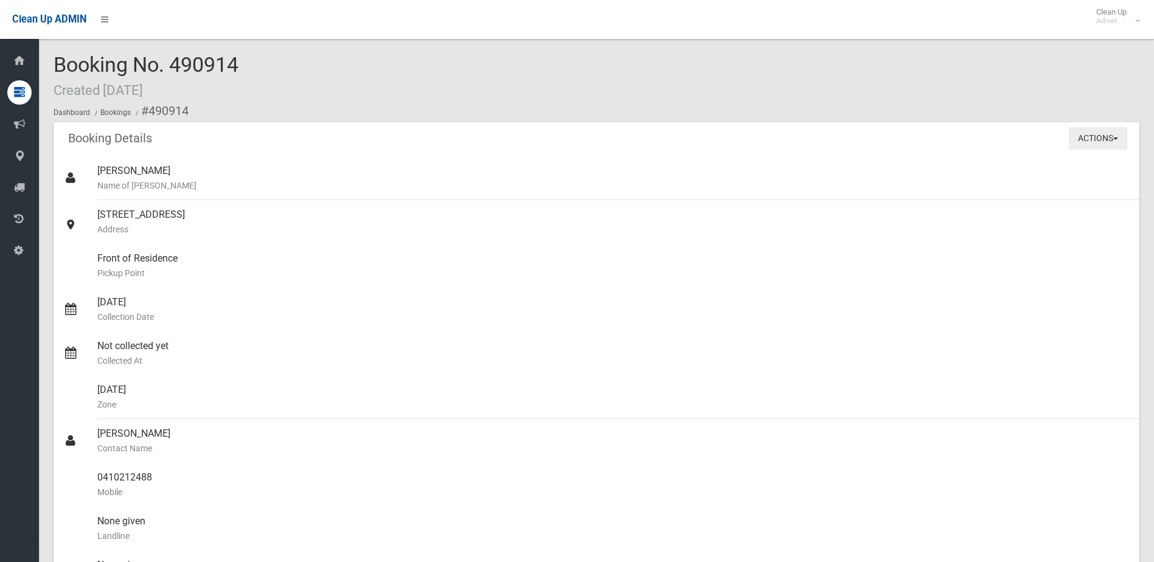
click at [1090, 133] on button "Actions" at bounding box center [1098, 138] width 58 height 23
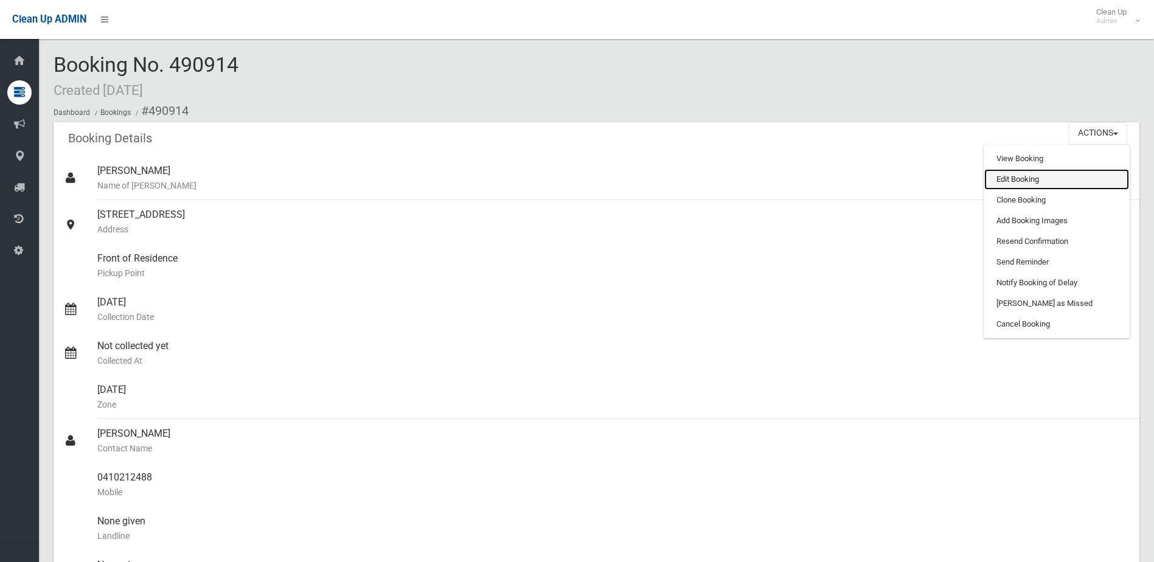
click at [1004, 178] on link "Edit Booking" at bounding box center [1056, 179] width 145 height 21
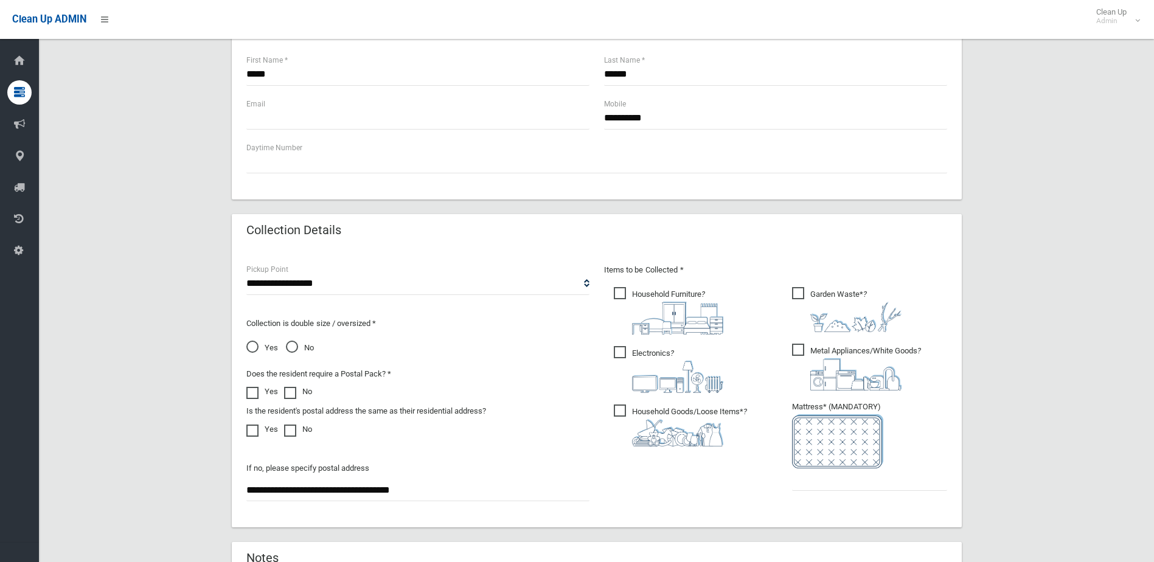
scroll to position [487, 0]
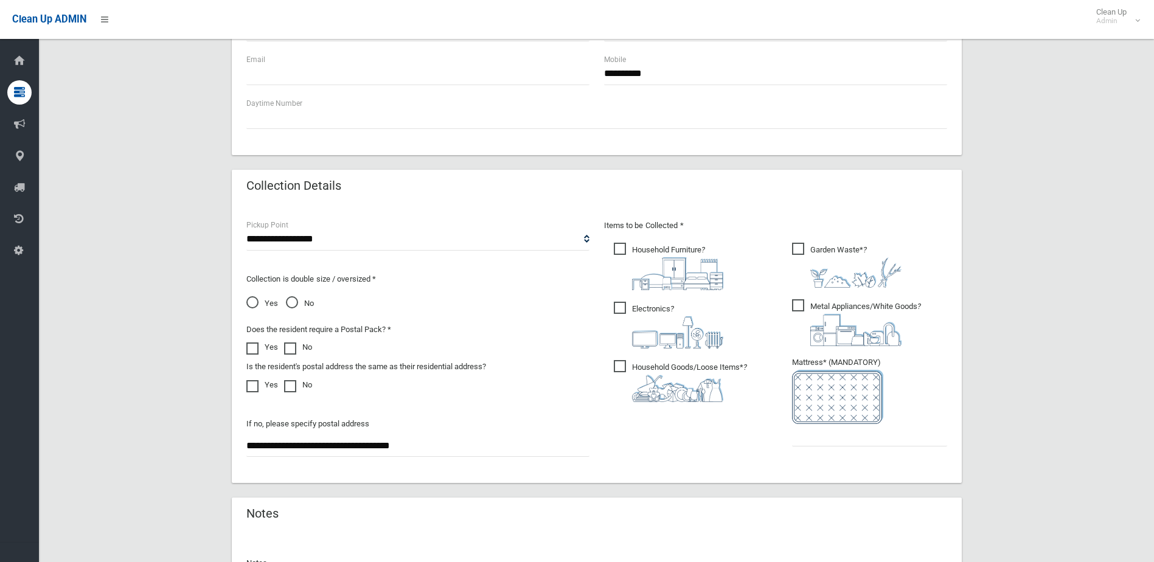
click at [255, 304] on span "Yes" at bounding box center [262, 303] width 32 height 15
click at [836, 439] on input "text" at bounding box center [869, 435] width 155 height 23
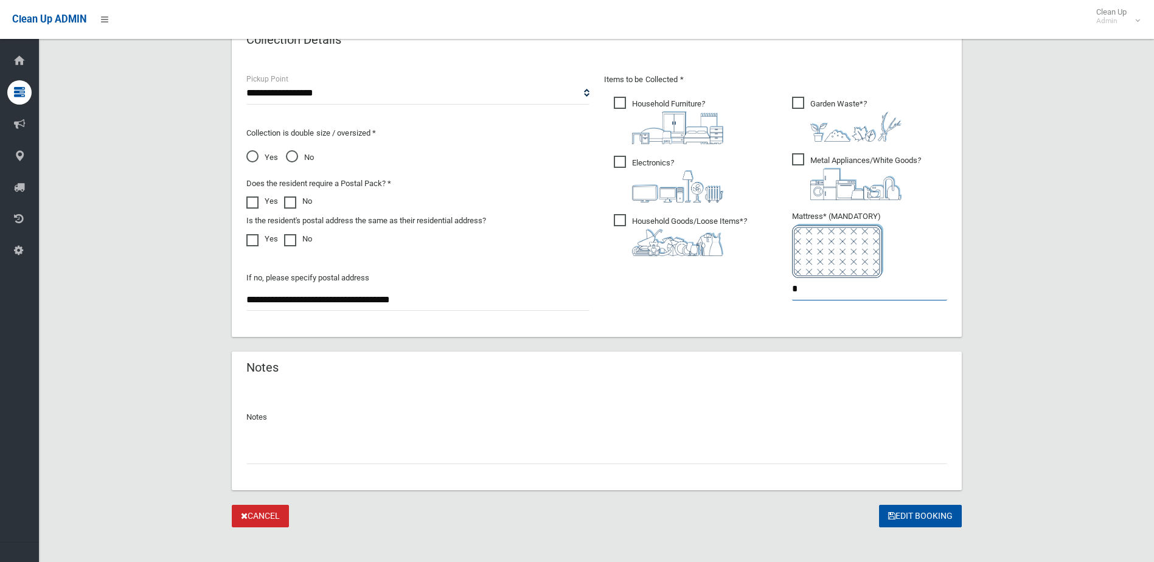
scroll to position [642, 0]
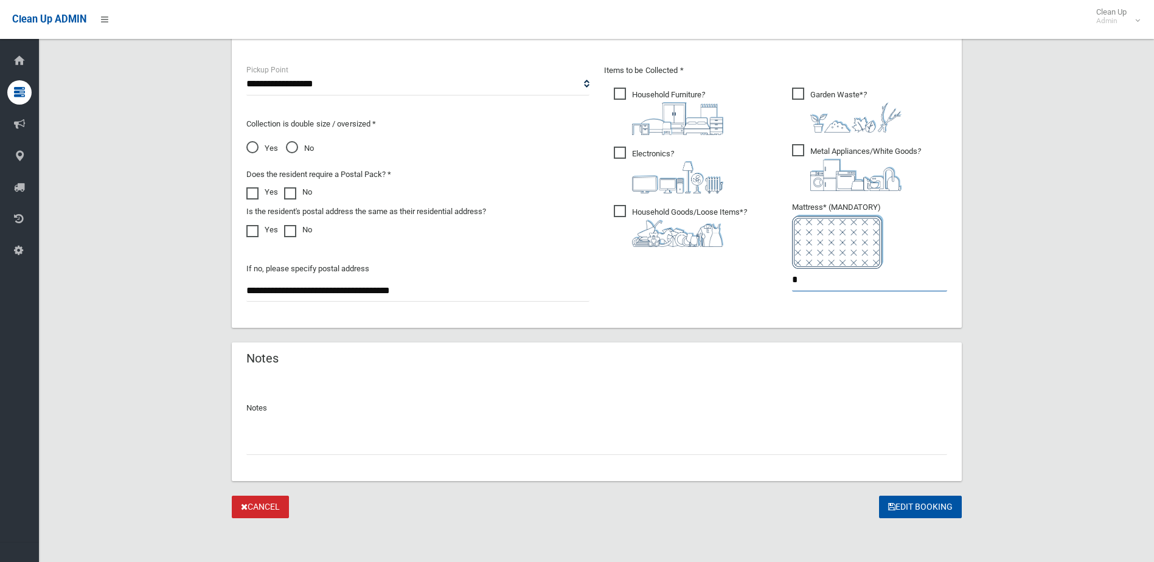
type input "*"
click at [302, 433] on input "text" at bounding box center [596, 443] width 701 height 23
type input "**********"
click at [930, 508] on button "Edit Booking" at bounding box center [920, 507] width 83 height 23
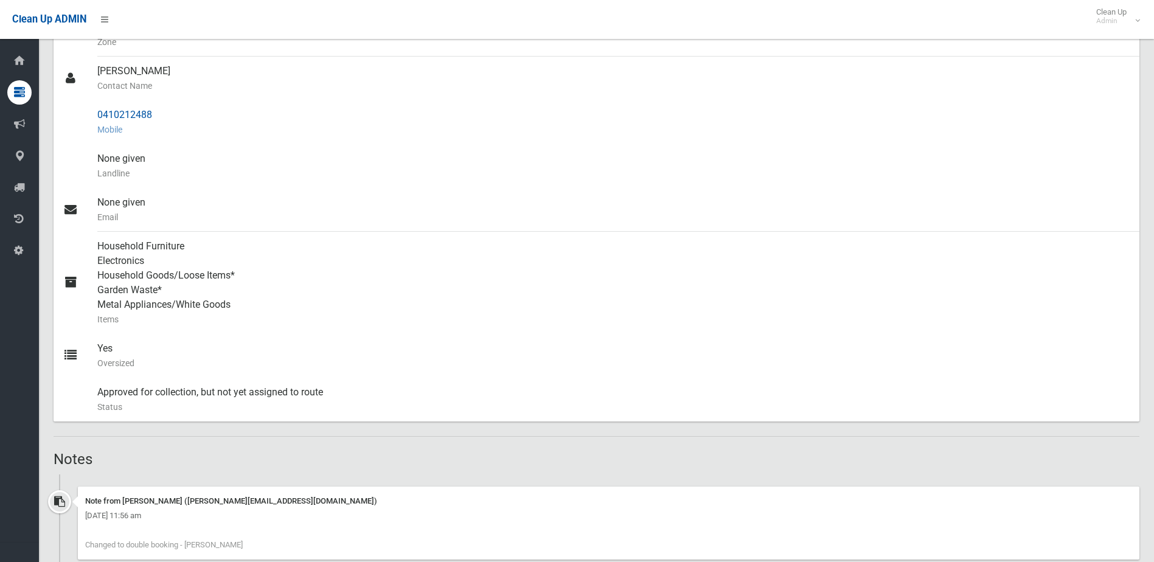
scroll to position [365, 0]
